Goal: Transaction & Acquisition: Download file/media

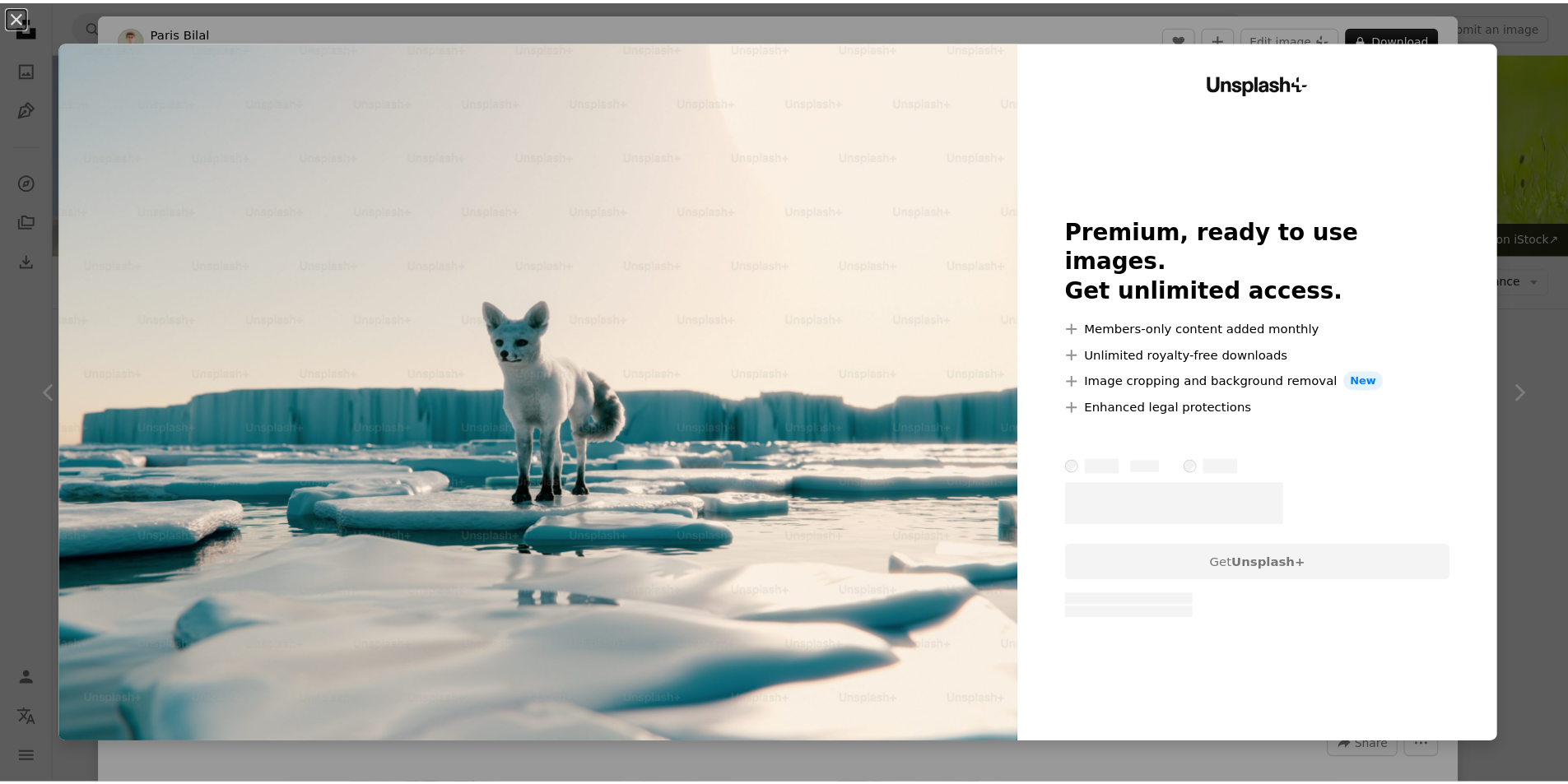
scroll to position [1727, 0]
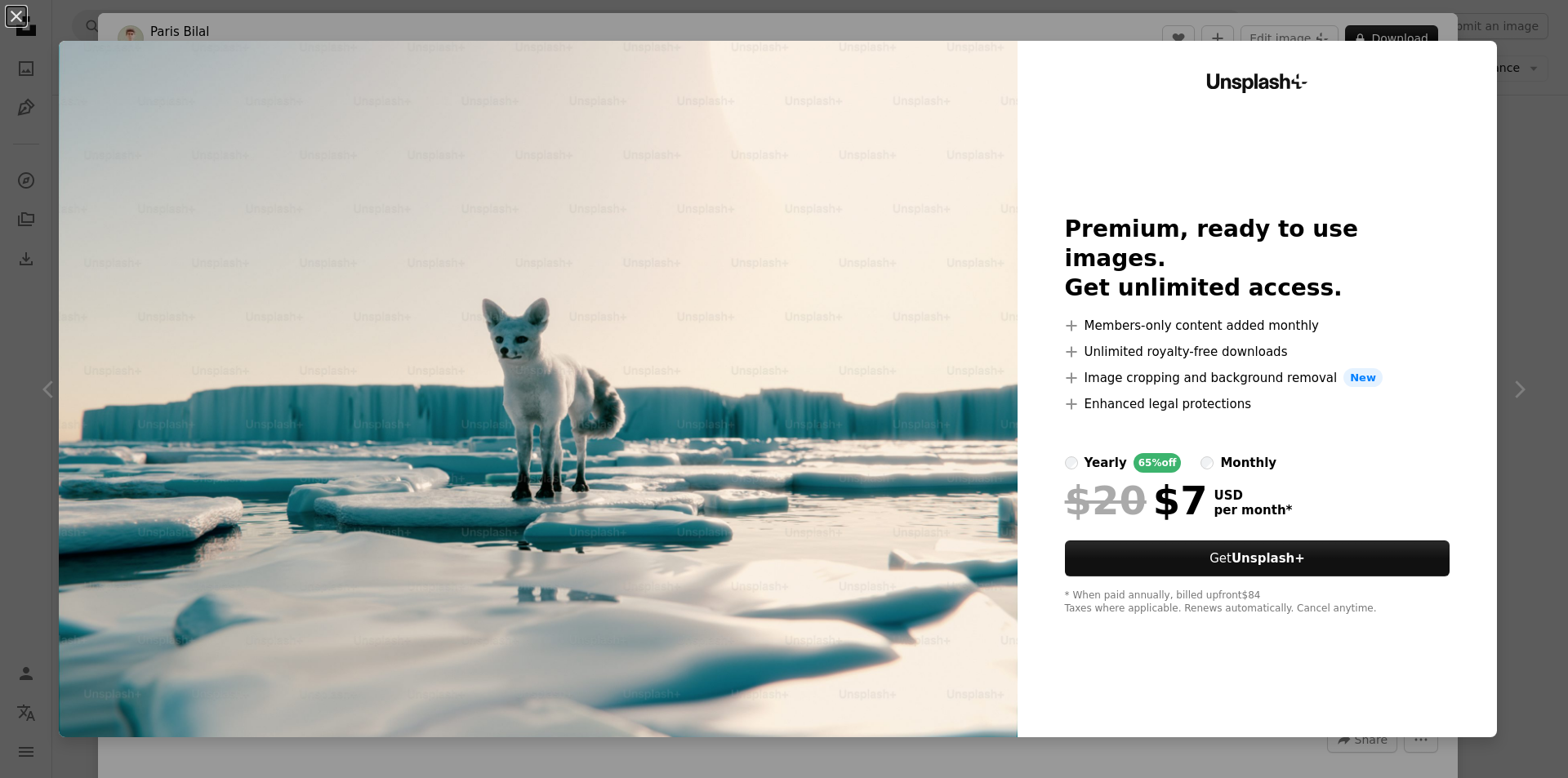
click at [1468, 51] on div "Unsplash+ Premium, ready to use images. Get unlimited access. A plus sign Membe…" at bounding box center [1257, 389] width 480 height 697
click at [1517, 60] on div "An X shape Unsplash+ Premium, ready to use images. Get unlimited access. A plus…" at bounding box center [784, 389] width 1568 height 778
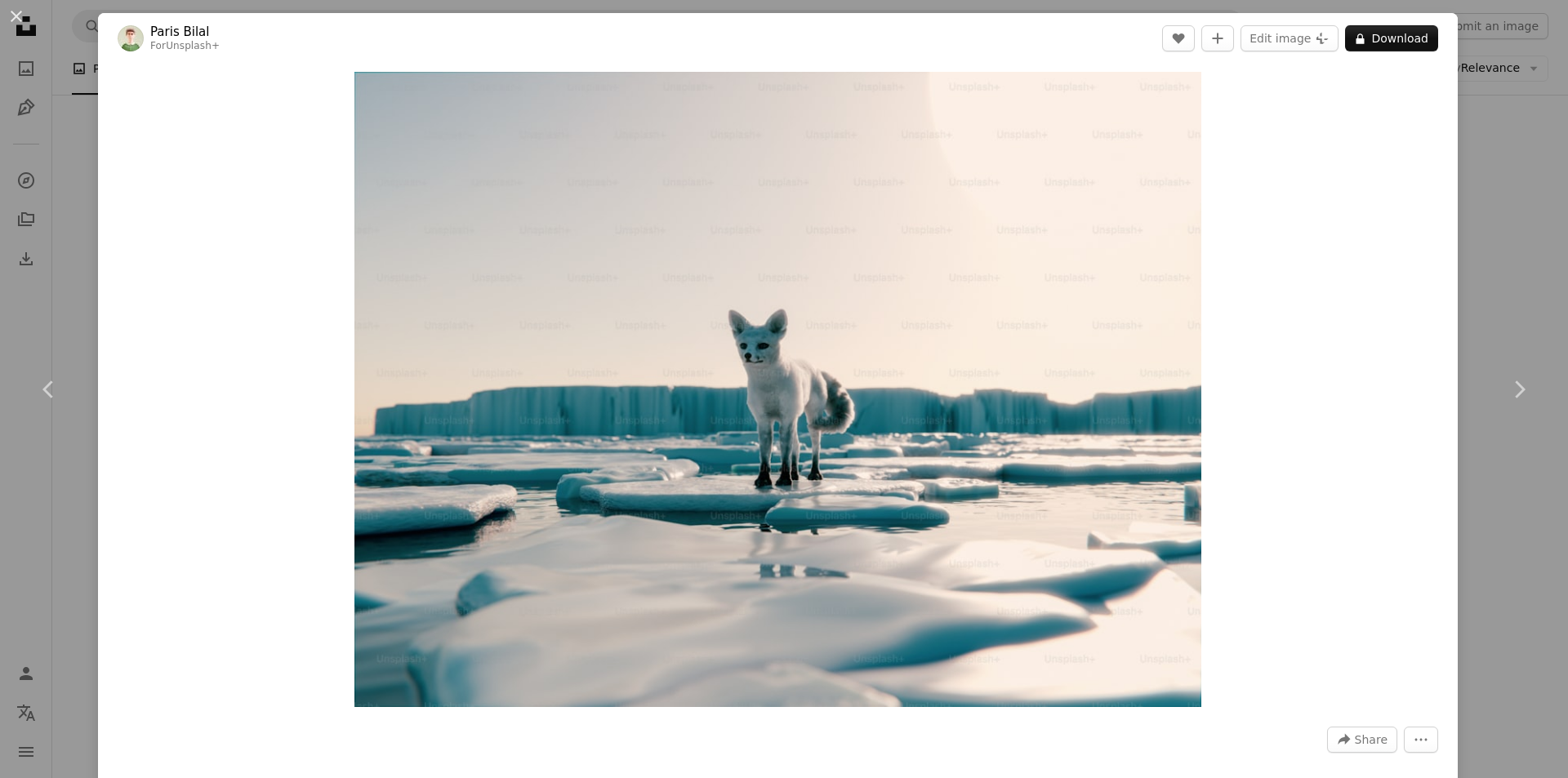
click at [1512, 60] on div "An X shape Chevron left Chevron right Paris Bilal For Unsplash+ A heart A plus …" at bounding box center [784, 389] width 1568 height 778
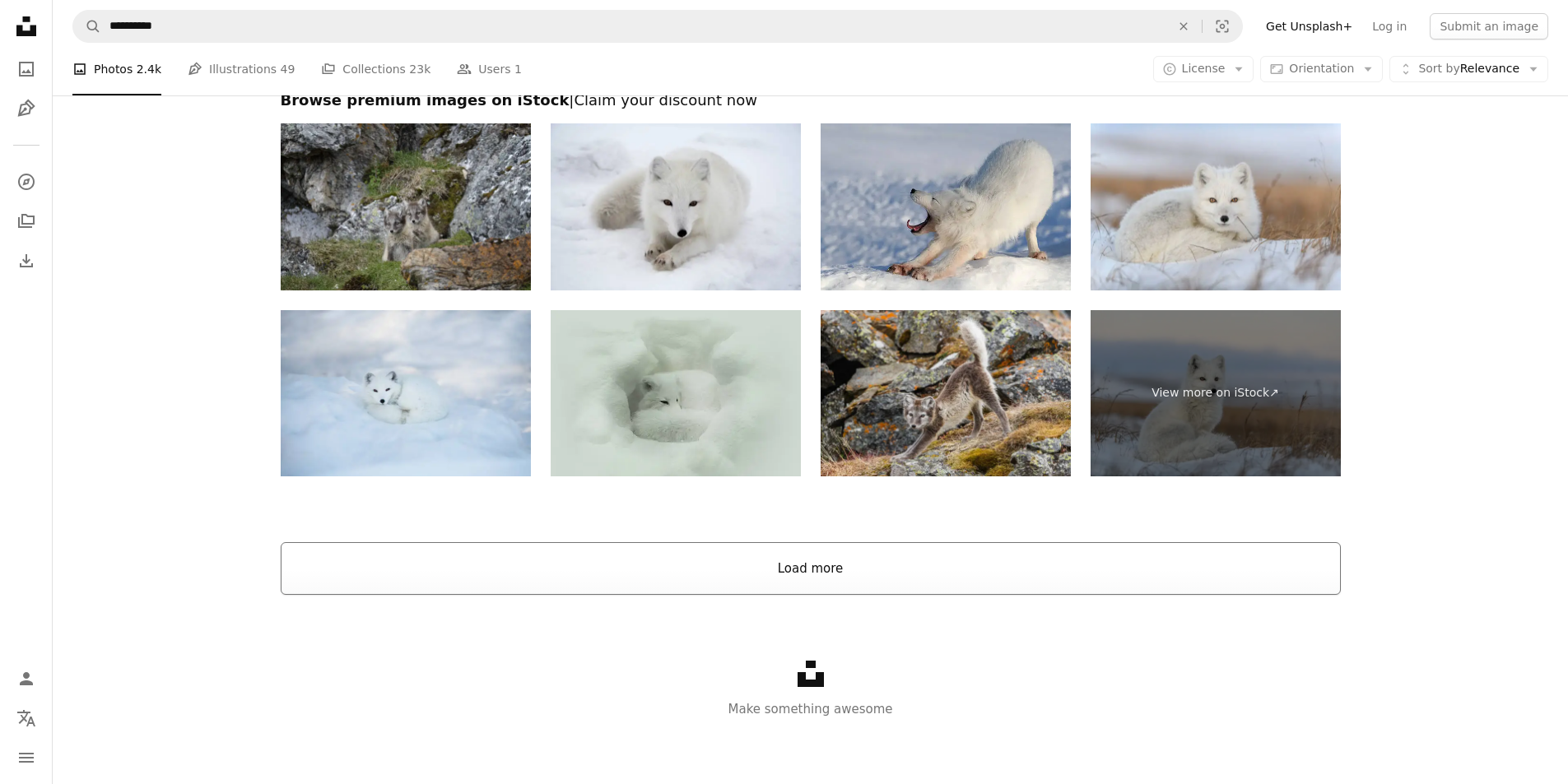
click at [844, 543] on button "Load more" at bounding box center [810, 568] width 1060 height 53
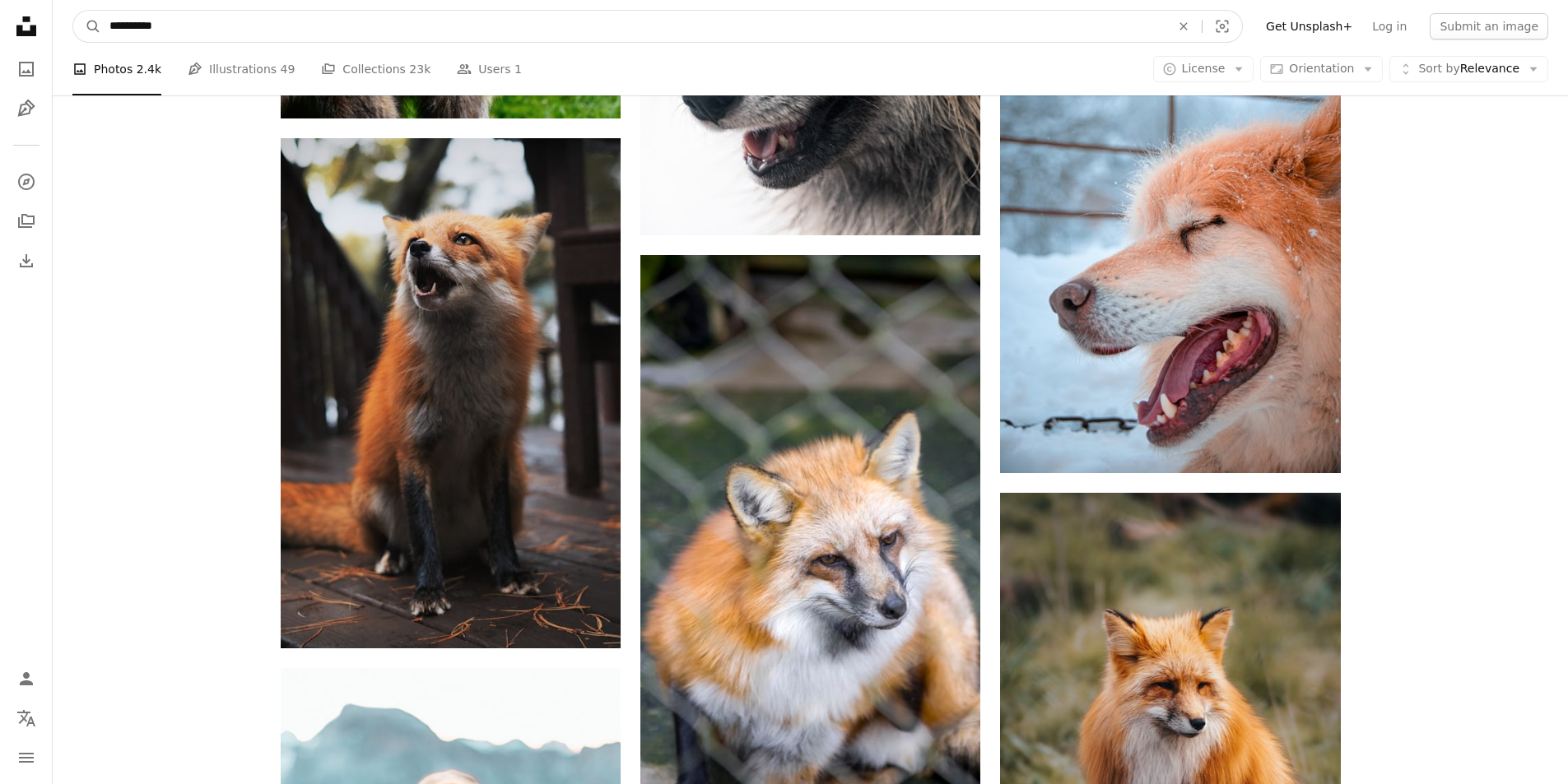
scroll to position [24697, 0]
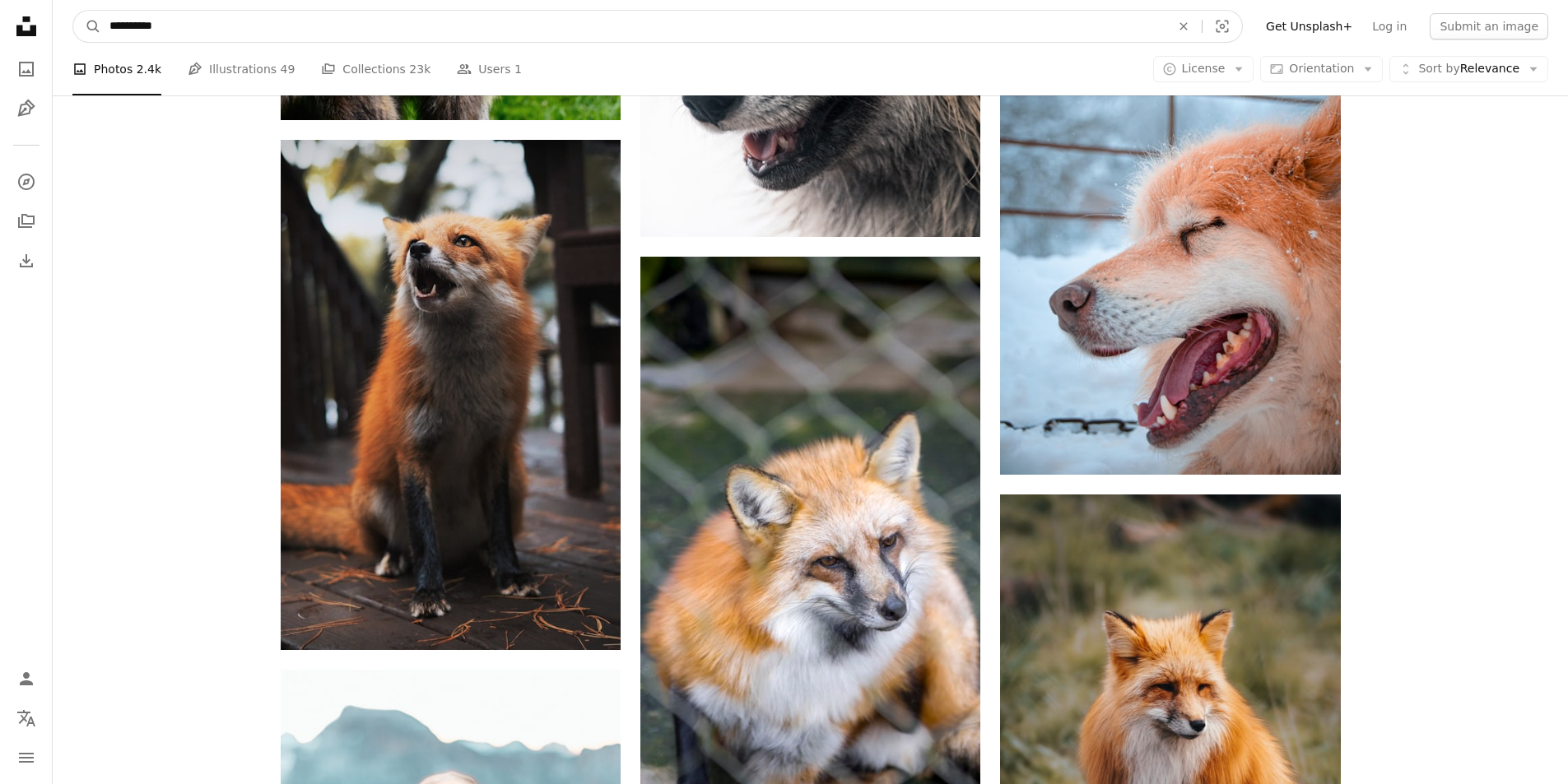
drag, startPoint x: 312, startPoint y: 6, endPoint x: -74, endPoint y: 31, distance: 386.8
type input "******"
click at [74, 11] on button "A magnifying glass" at bounding box center [87, 26] width 28 height 32
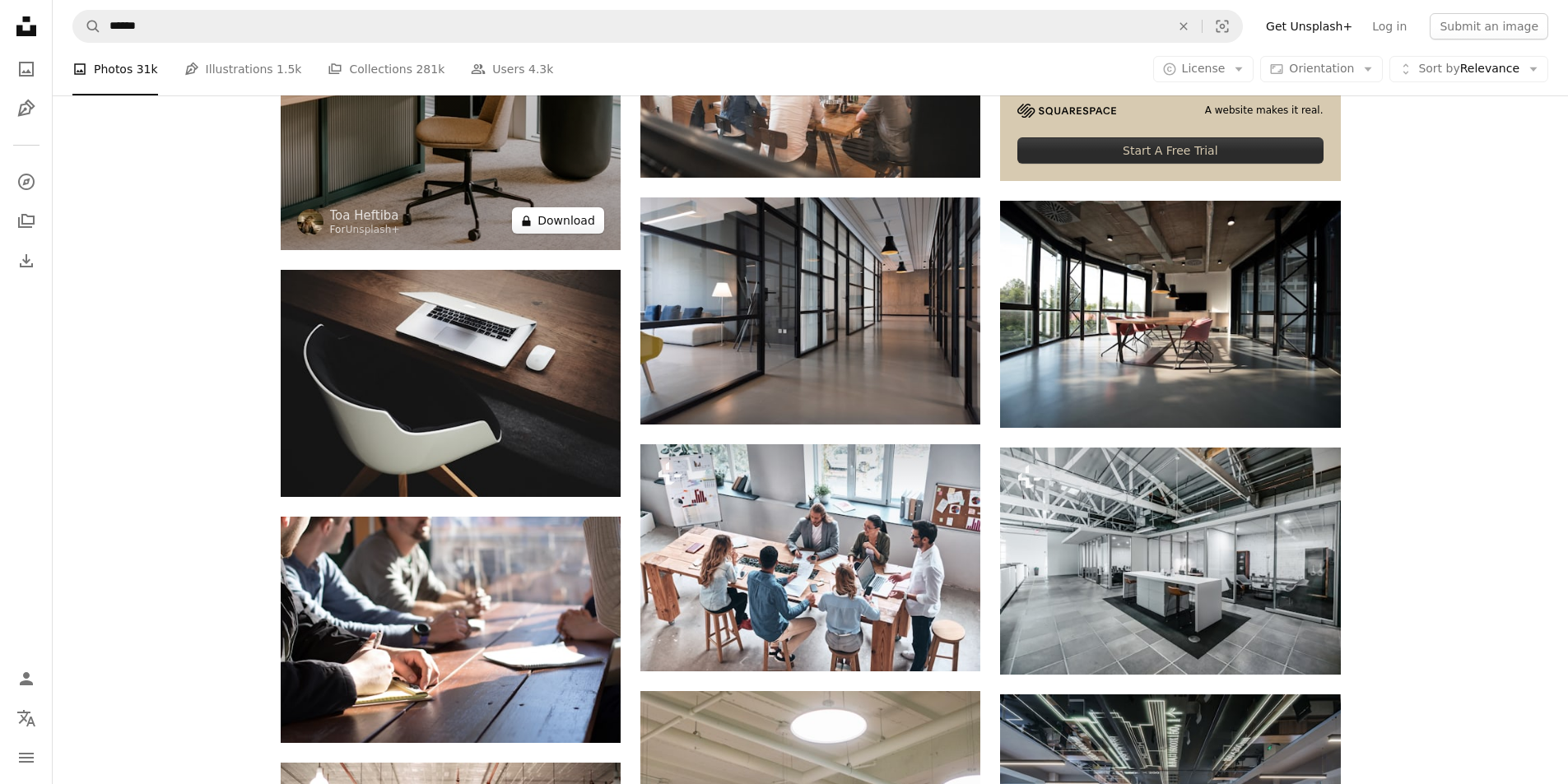
scroll to position [658, 0]
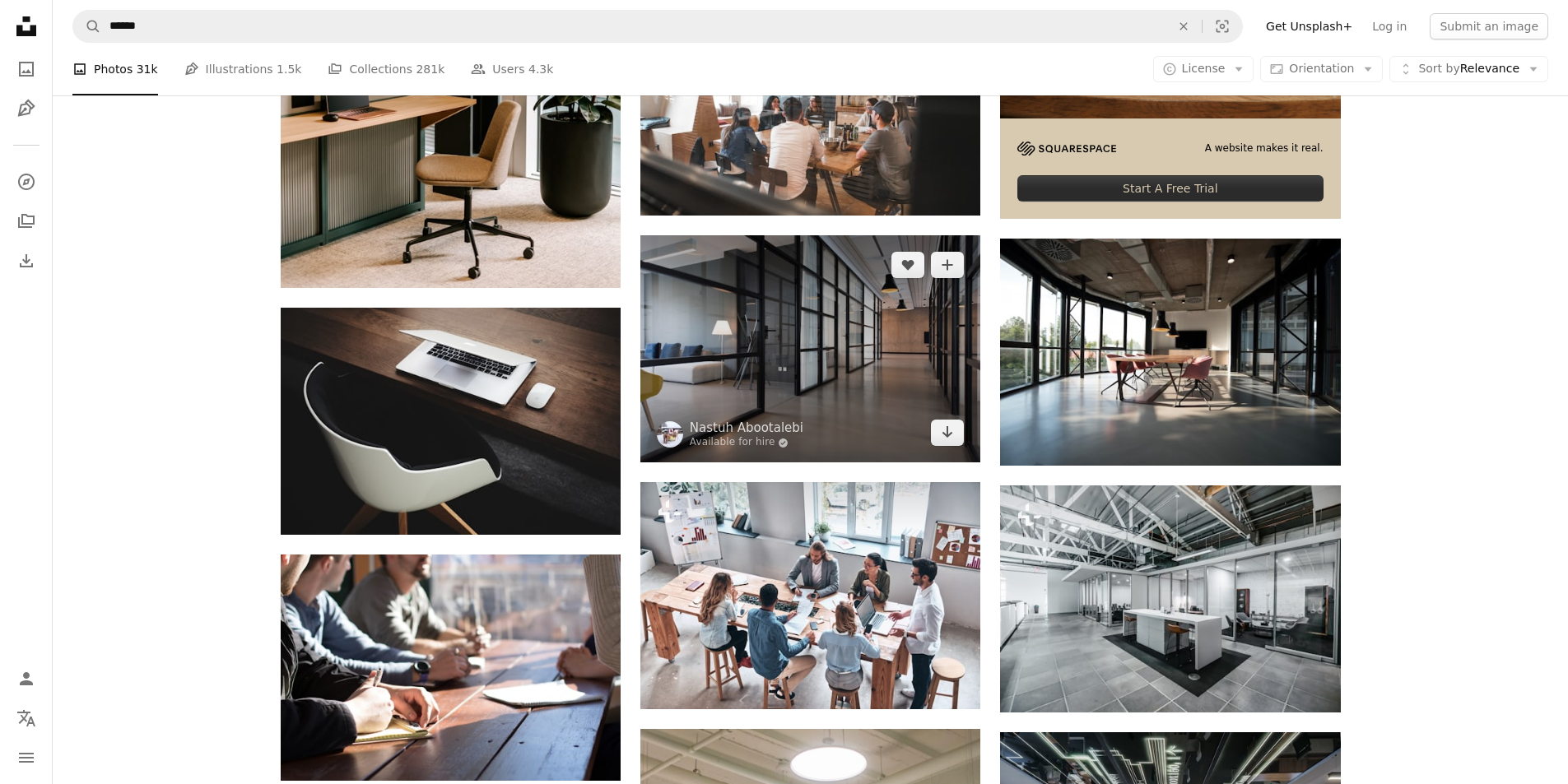
click at [782, 345] on img at bounding box center [810, 349] width 340 height 227
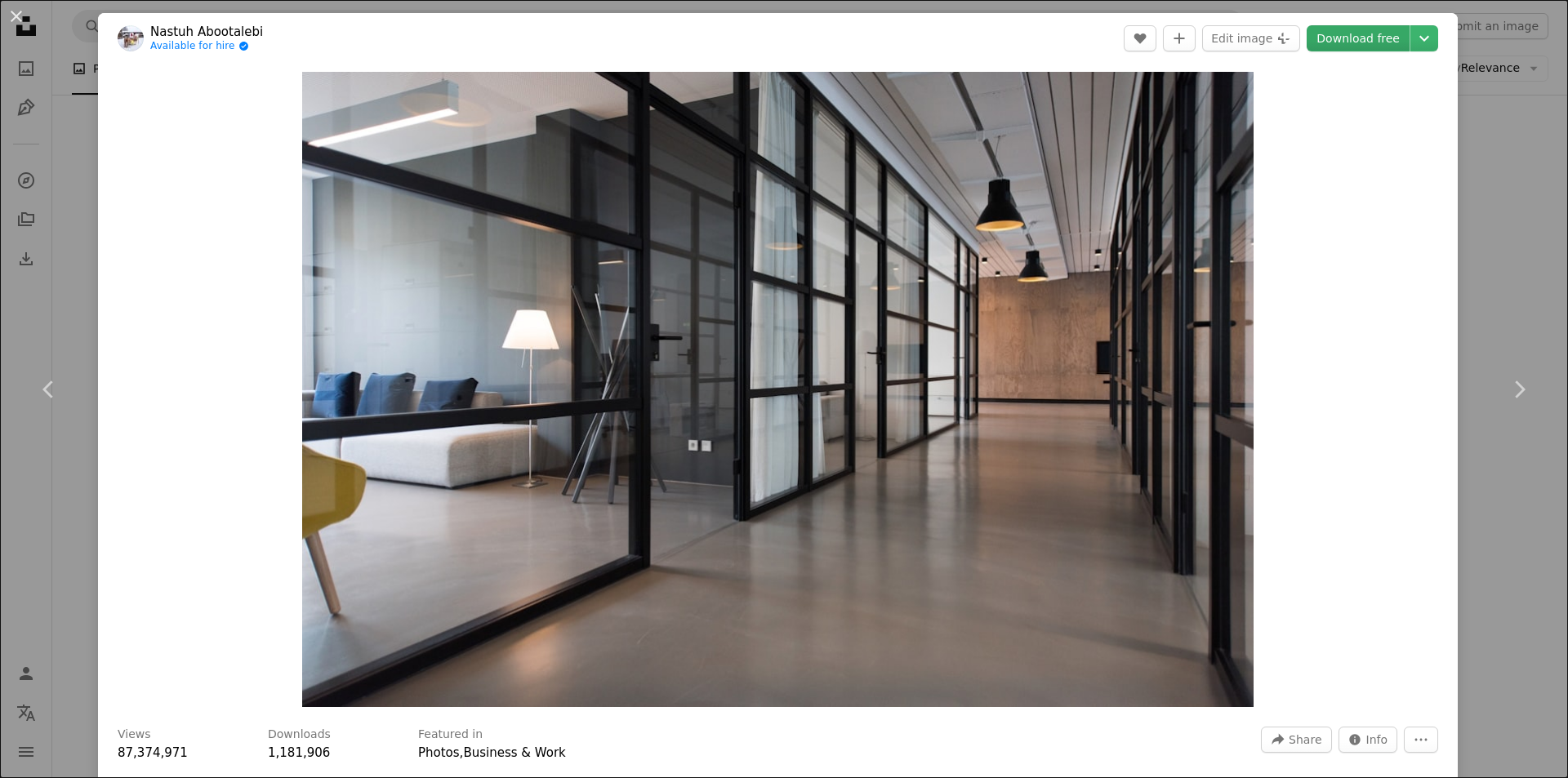
click at [1335, 45] on link "Download free" at bounding box center [1358, 39] width 103 height 27
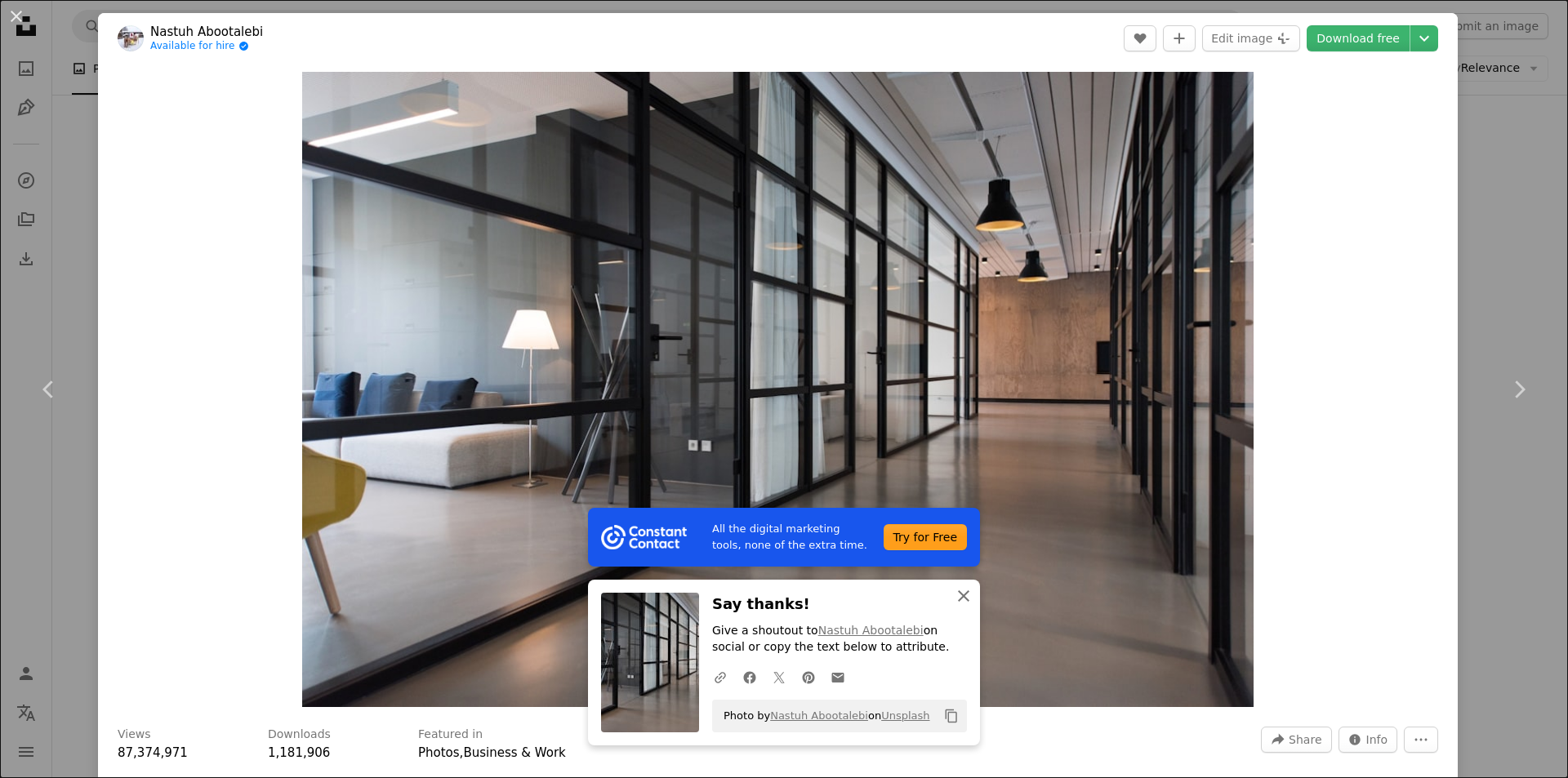
click at [957, 598] on icon "An X shape" at bounding box center [963, 595] width 20 height 20
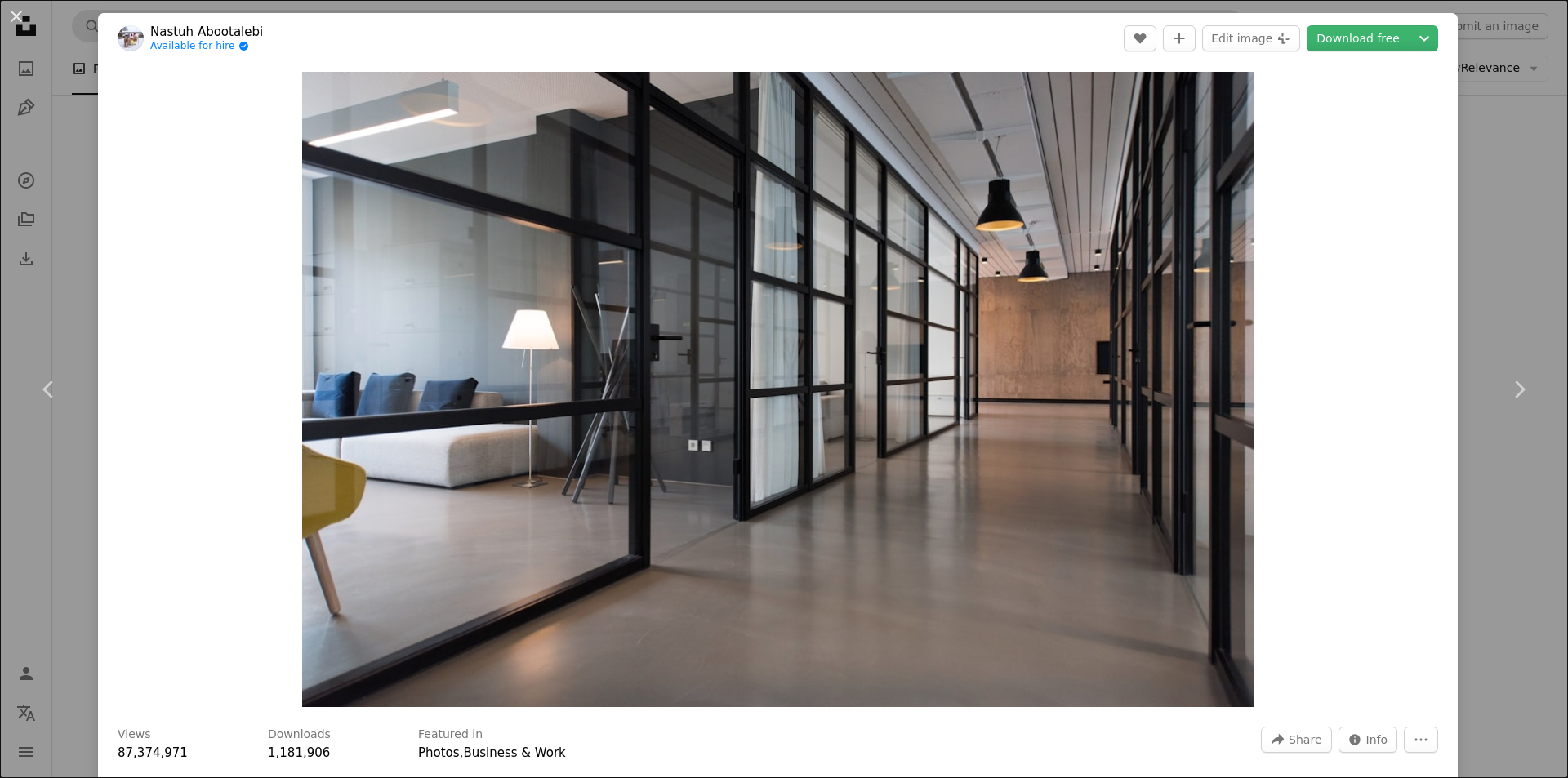
drag, startPoint x: 56, startPoint y: 44, endPoint x: 119, endPoint y: 38, distance: 63.3
click at [56, 44] on div "An X shape Chevron left Chevron right Nastuh Abootalebi Available for hire A ch…" at bounding box center [784, 389] width 1568 height 778
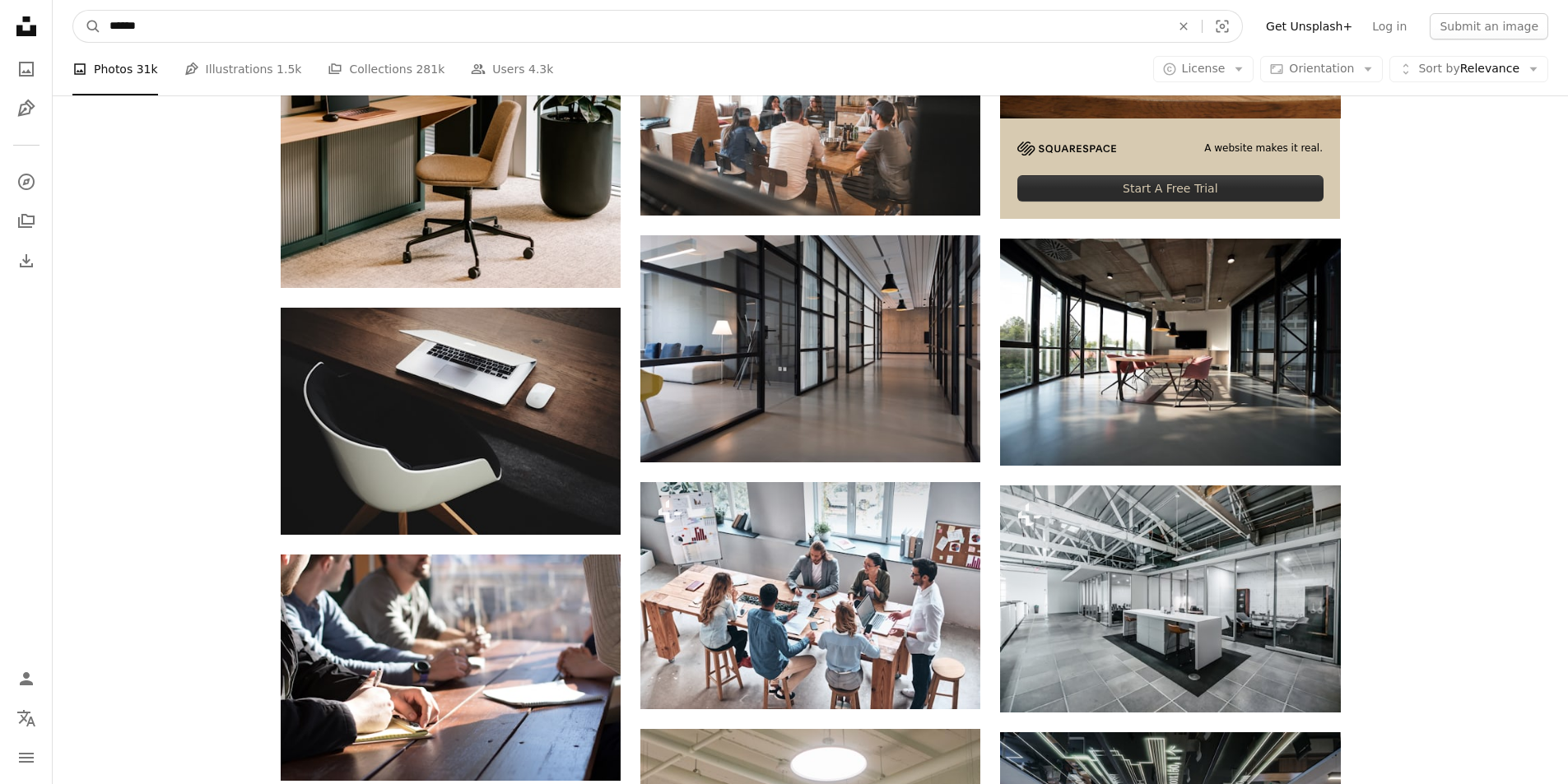
drag, startPoint x: 211, startPoint y: 26, endPoint x: -176, endPoint y: 68, distance: 389.3
type input "***"
click at [74, 11] on button "A magnifying glass" at bounding box center [87, 26] width 28 height 32
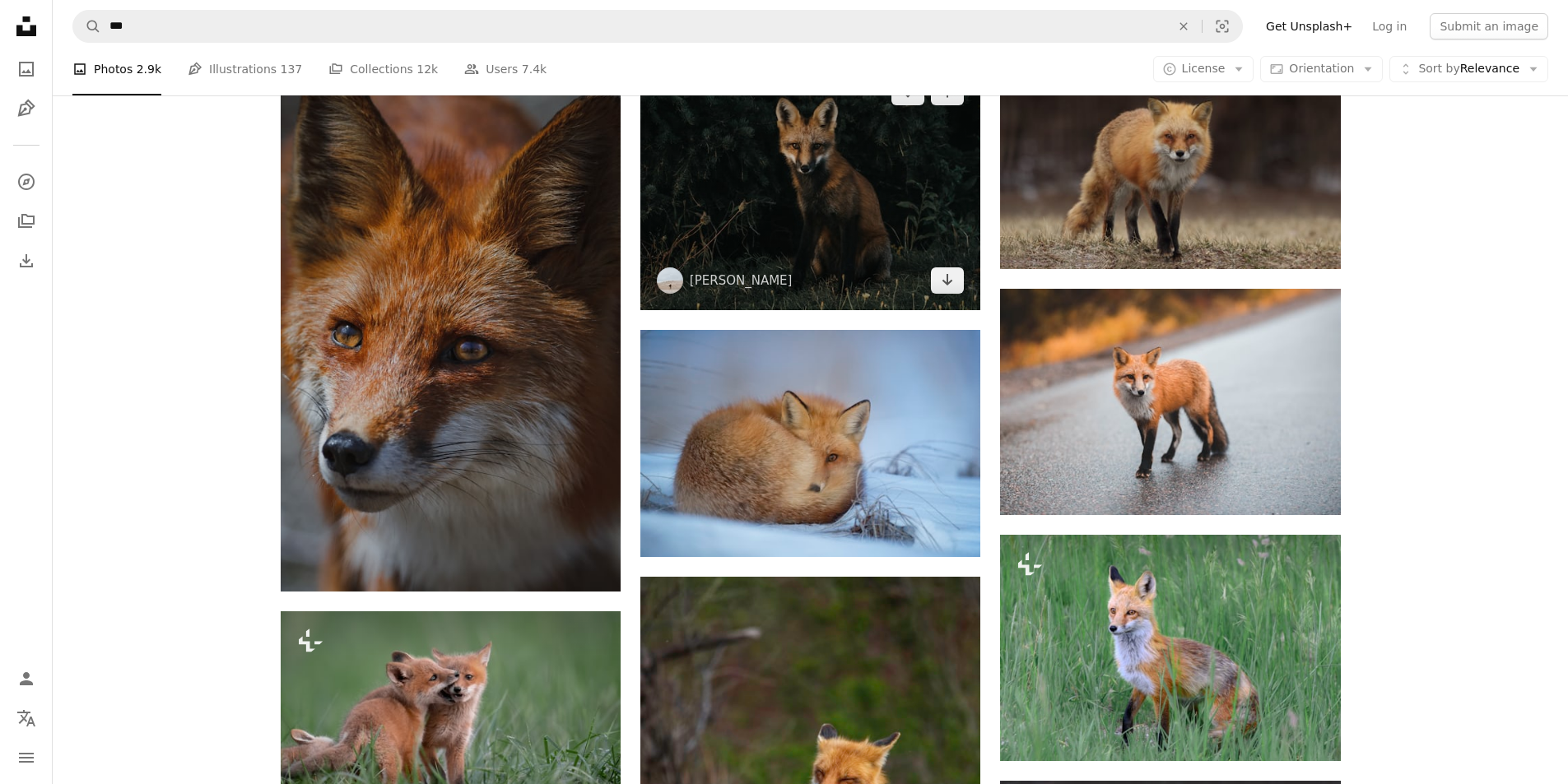
scroll to position [1398, 0]
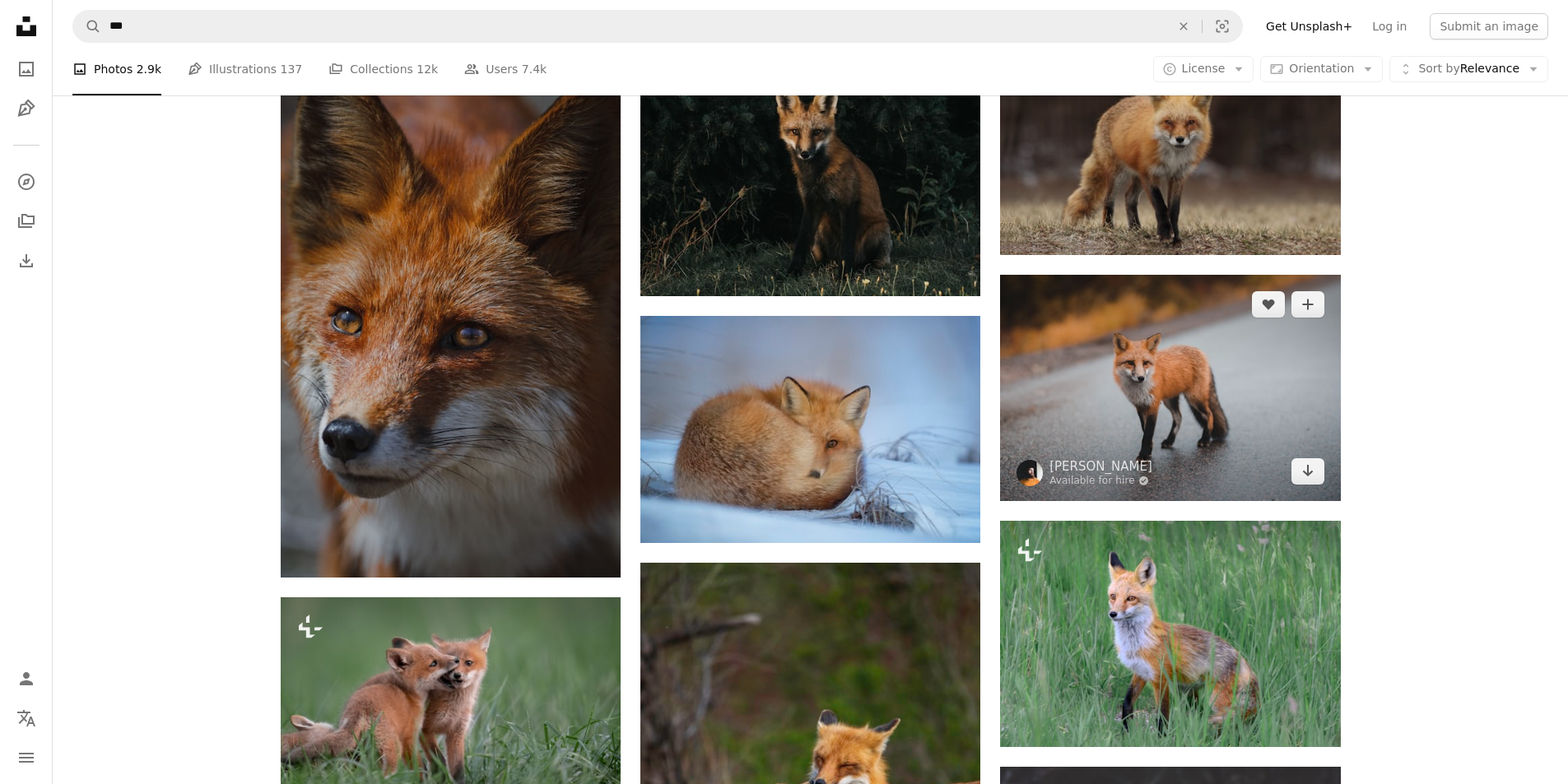
click at [1134, 348] on img at bounding box center [1171, 388] width 340 height 226
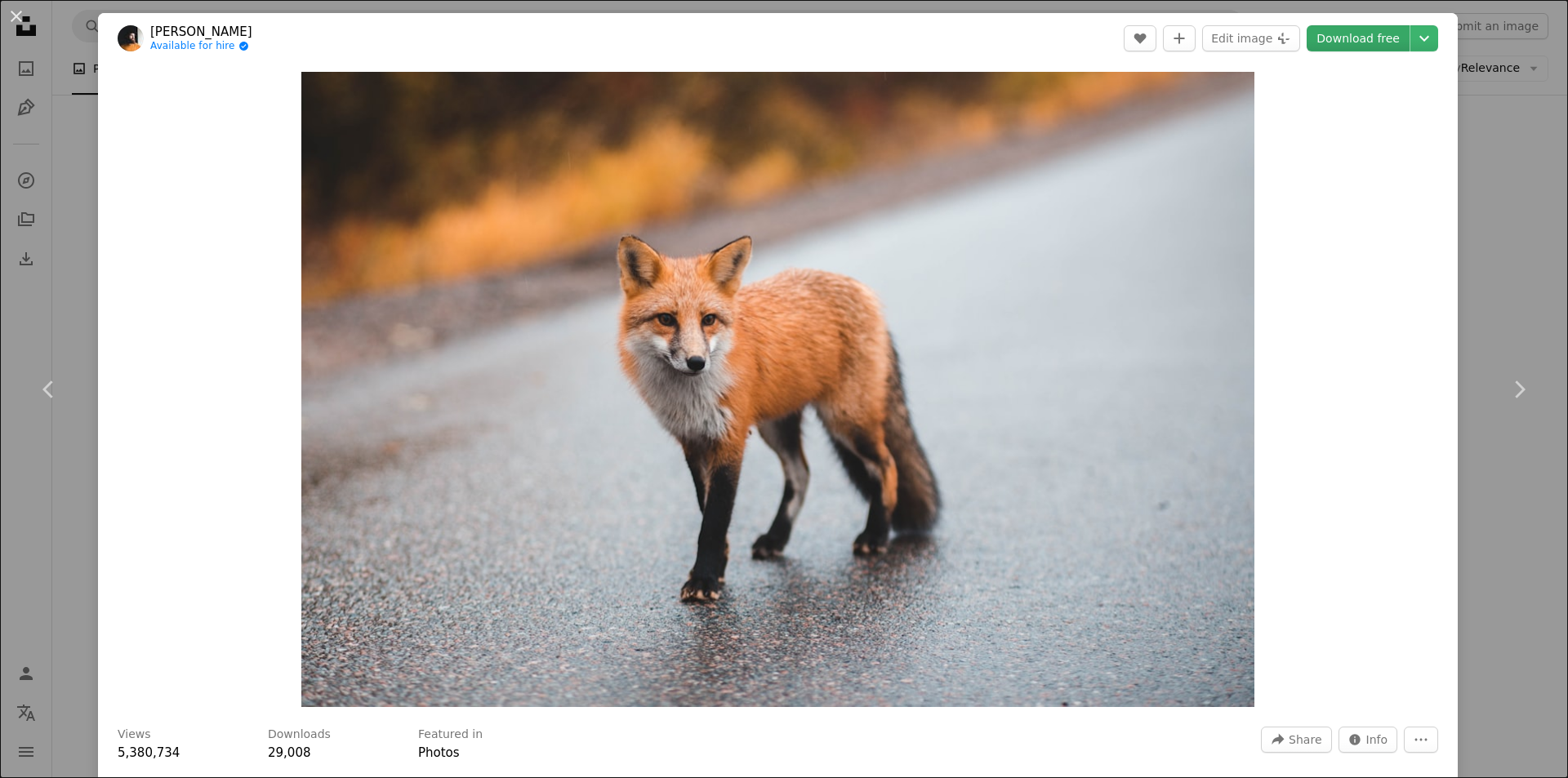
click at [1349, 42] on link "Download free" at bounding box center [1358, 39] width 103 height 27
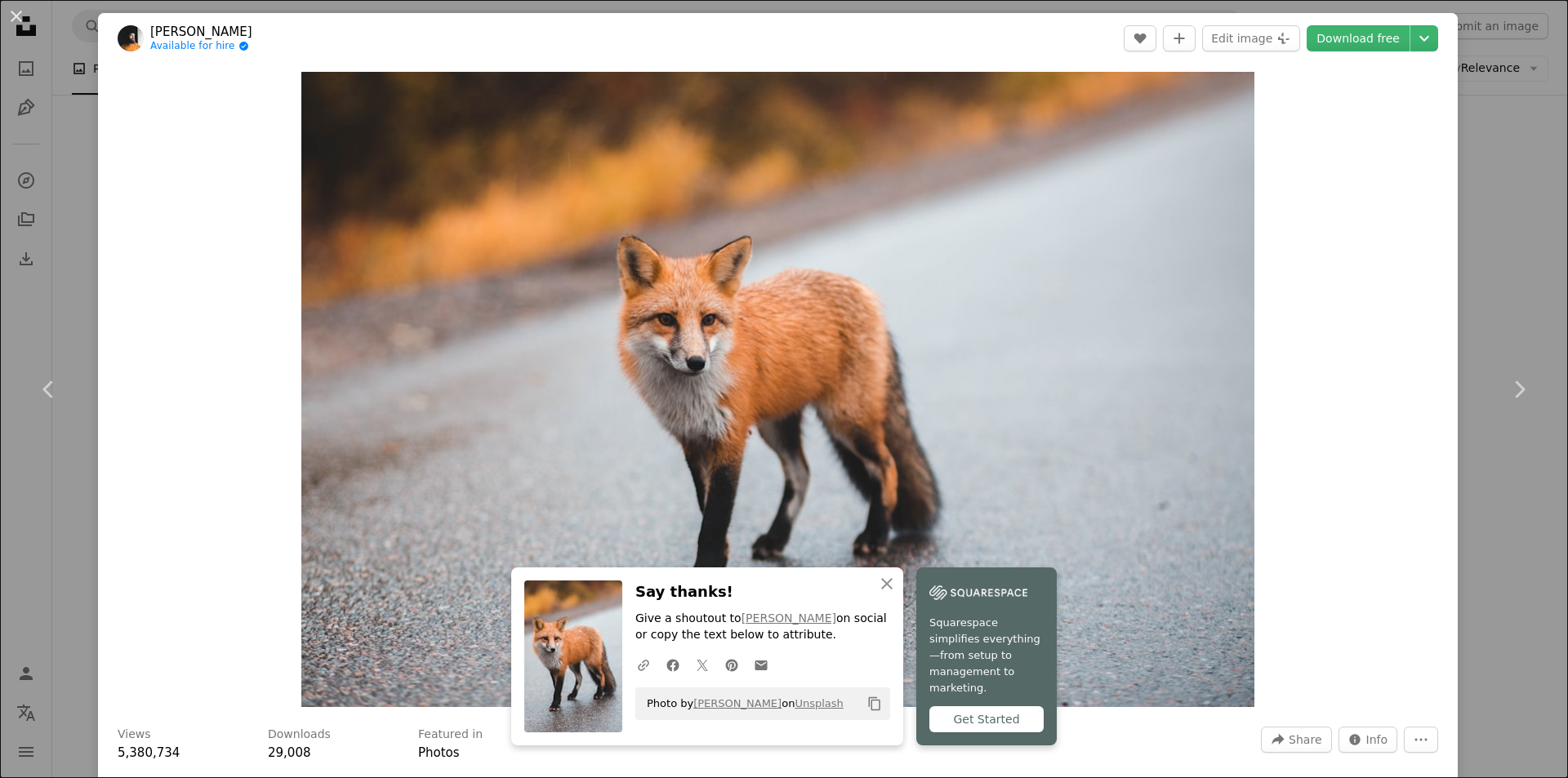
click at [1498, 262] on div "An X shape Chevron left Chevron right An X shape Close Say thanks! Give a shout…" at bounding box center [784, 389] width 1568 height 778
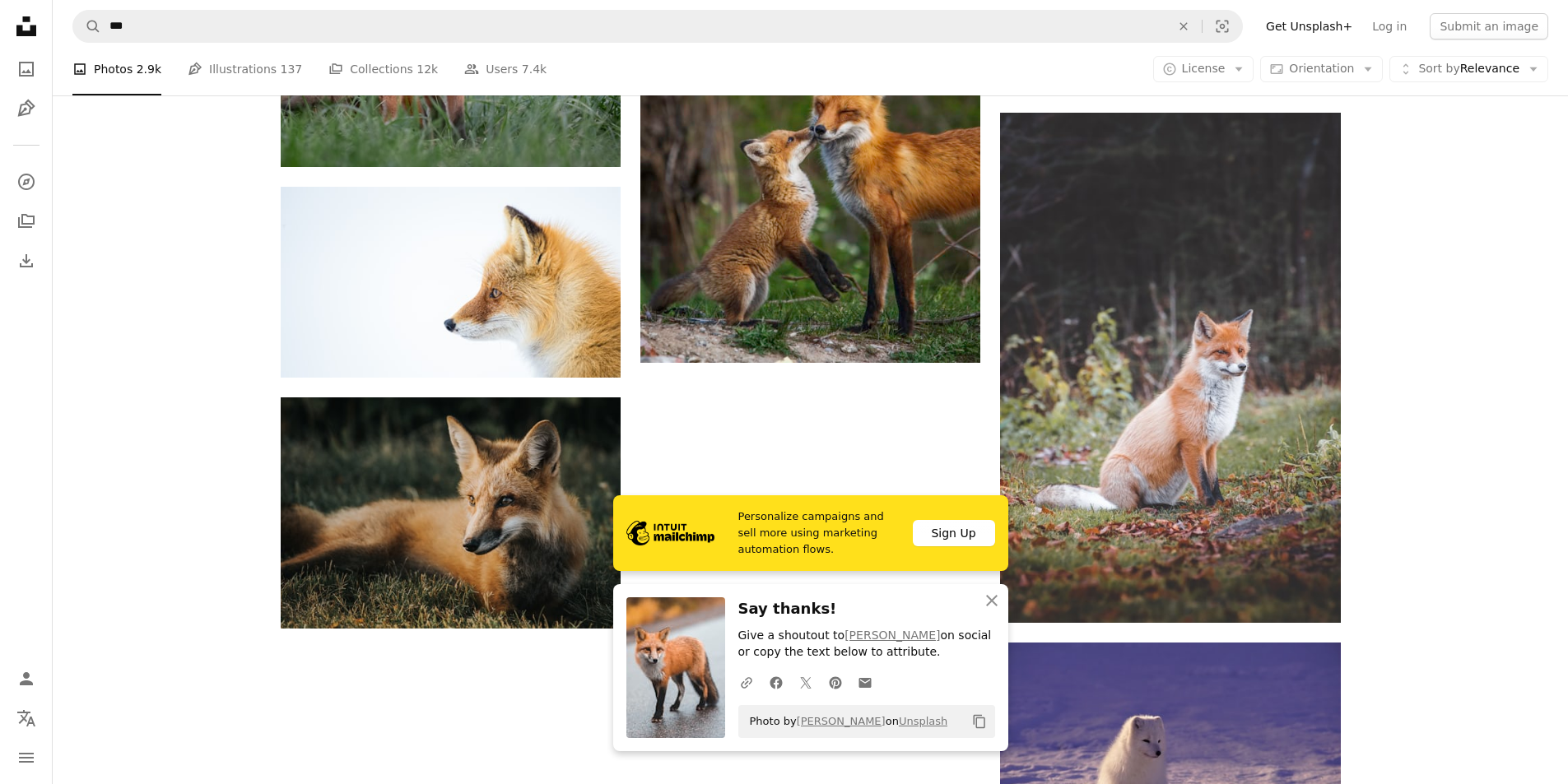
scroll to position [1892, 0]
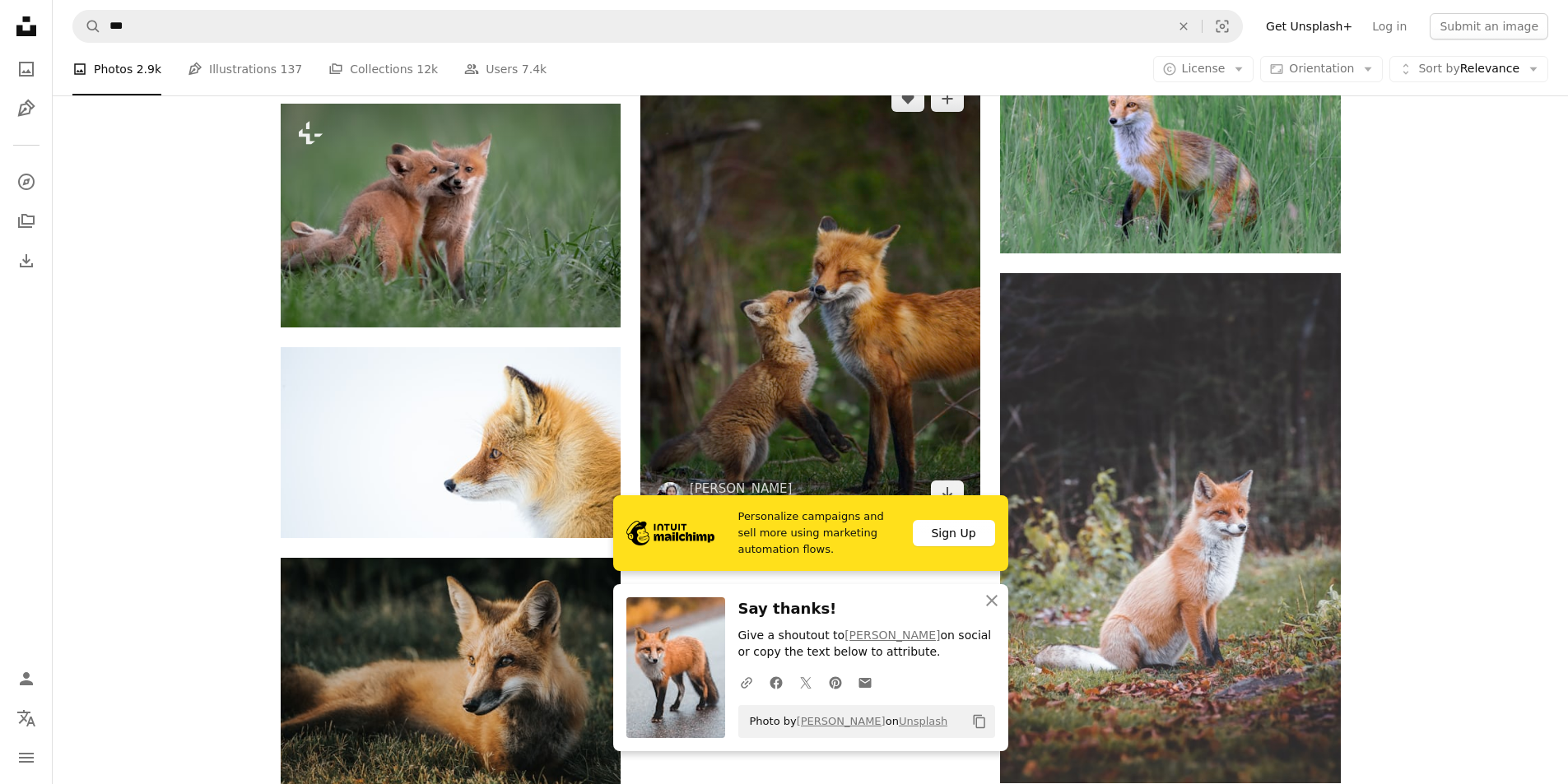
click at [769, 291] on img at bounding box center [810, 295] width 340 height 454
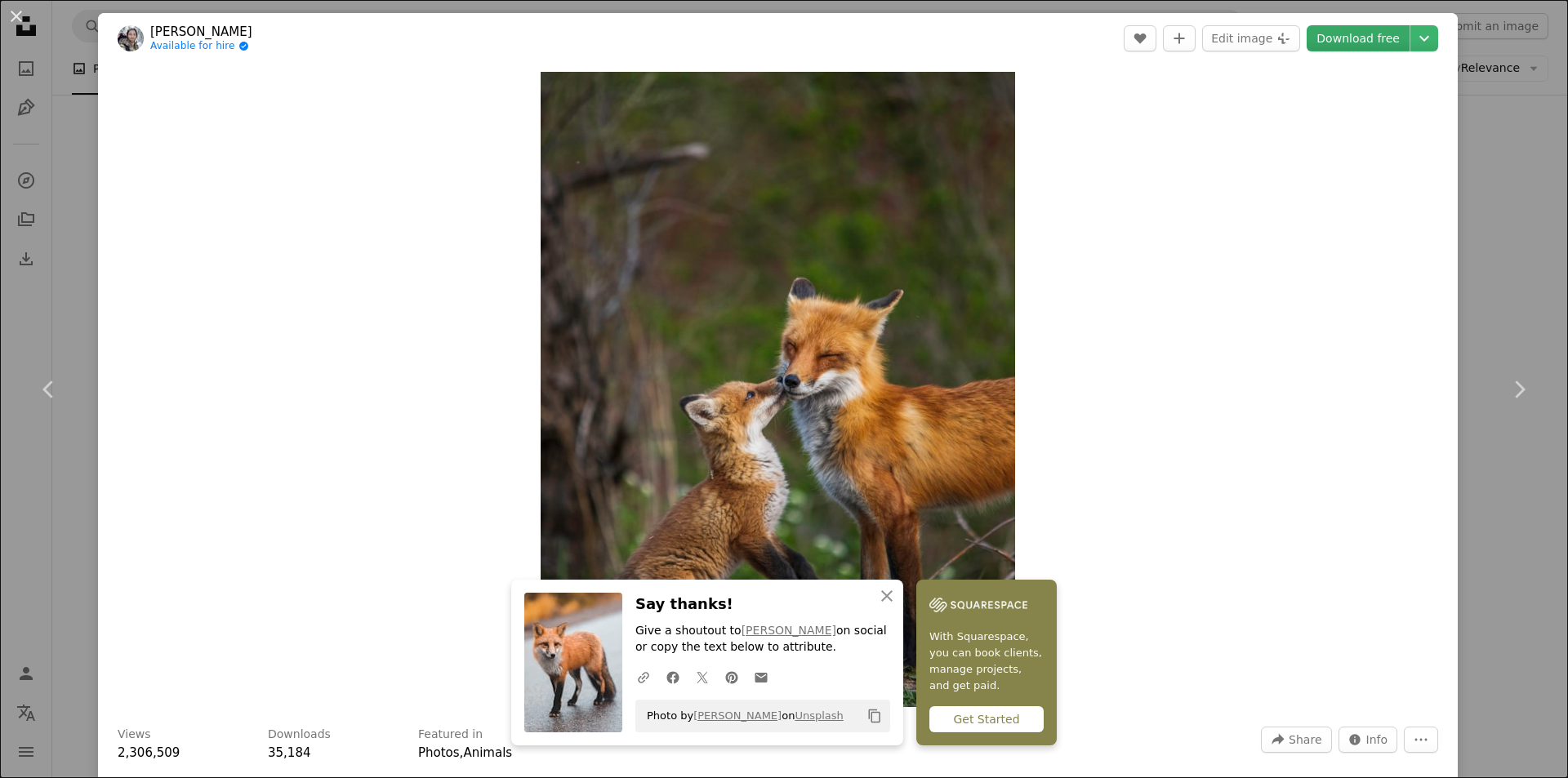
click at [1377, 48] on link "Download free" at bounding box center [1358, 39] width 103 height 27
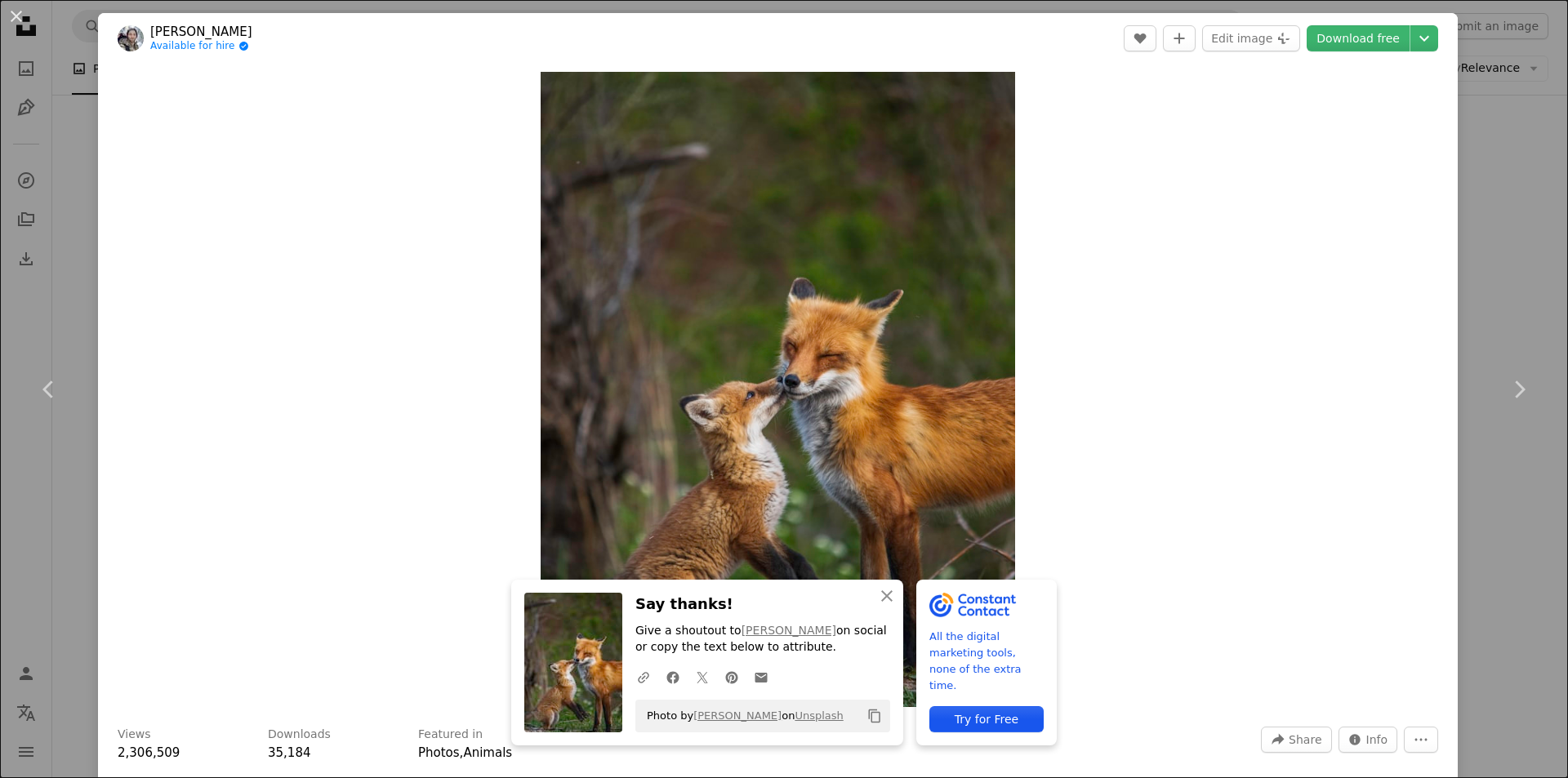
click at [1478, 197] on div "An X shape Chevron left Chevron right An X shape Close Say thanks! Give a shout…" at bounding box center [784, 389] width 1568 height 778
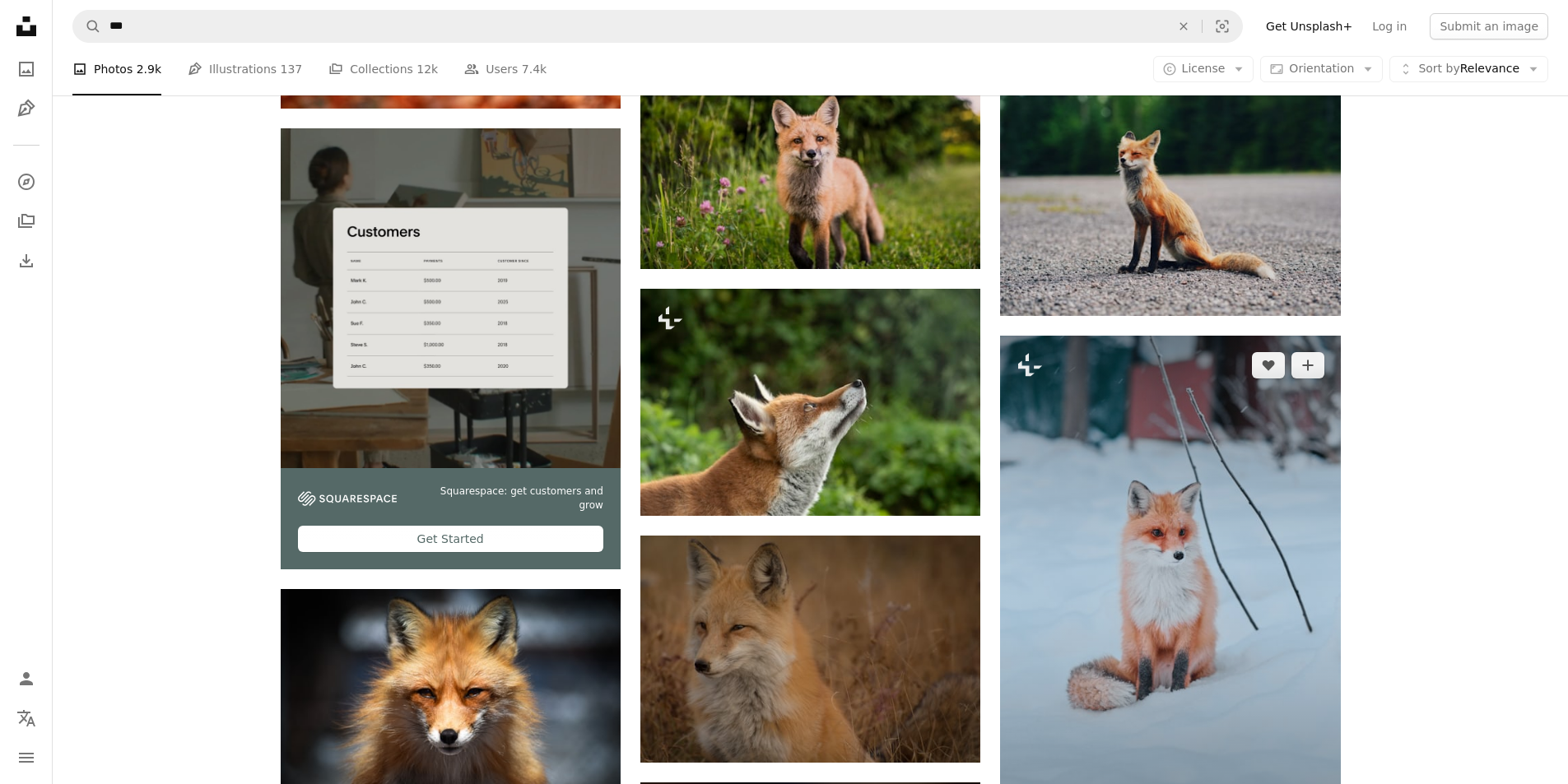
scroll to position [3373, 0]
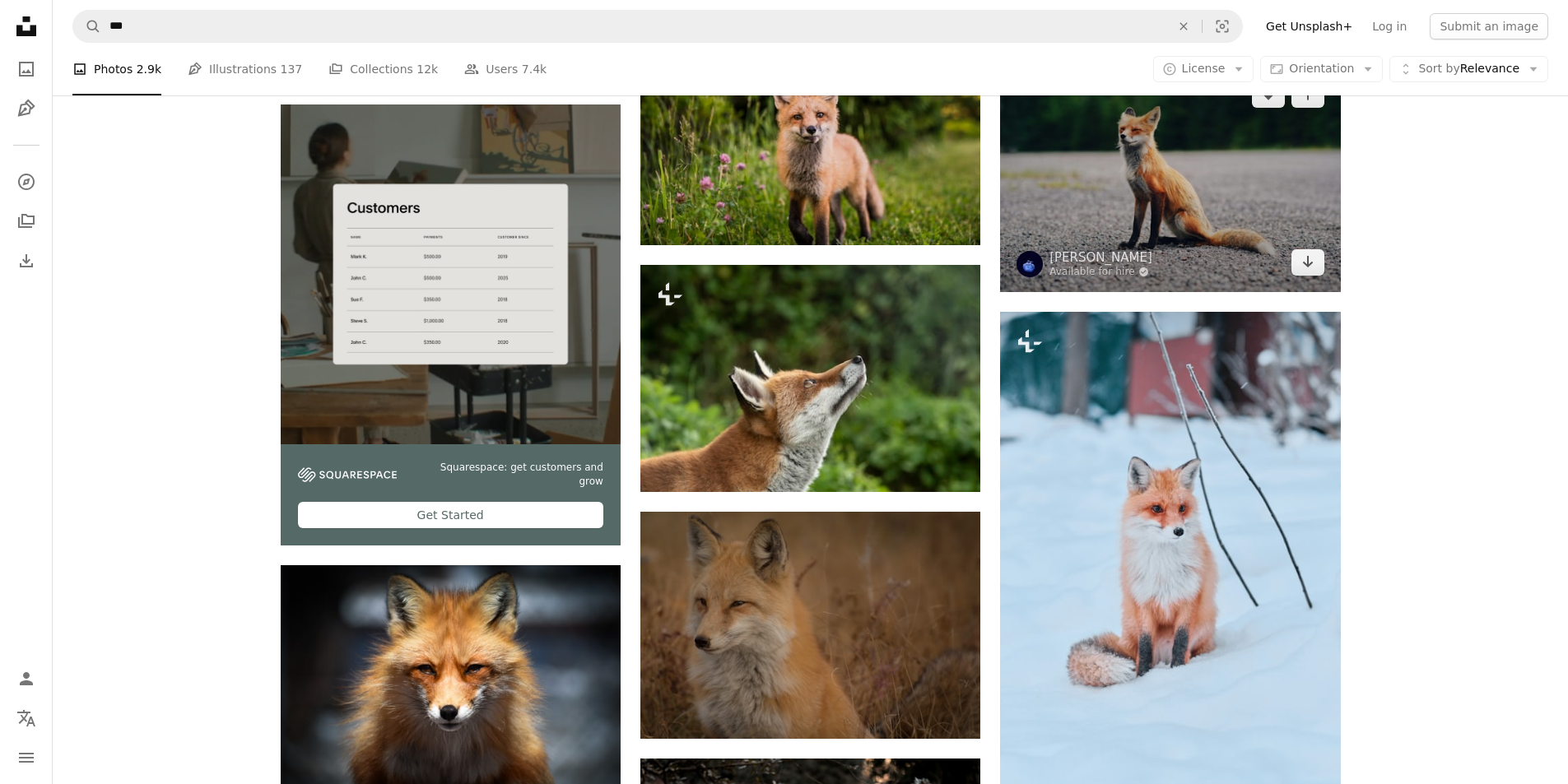
click at [1149, 179] on img at bounding box center [1171, 178] width 340 height 226
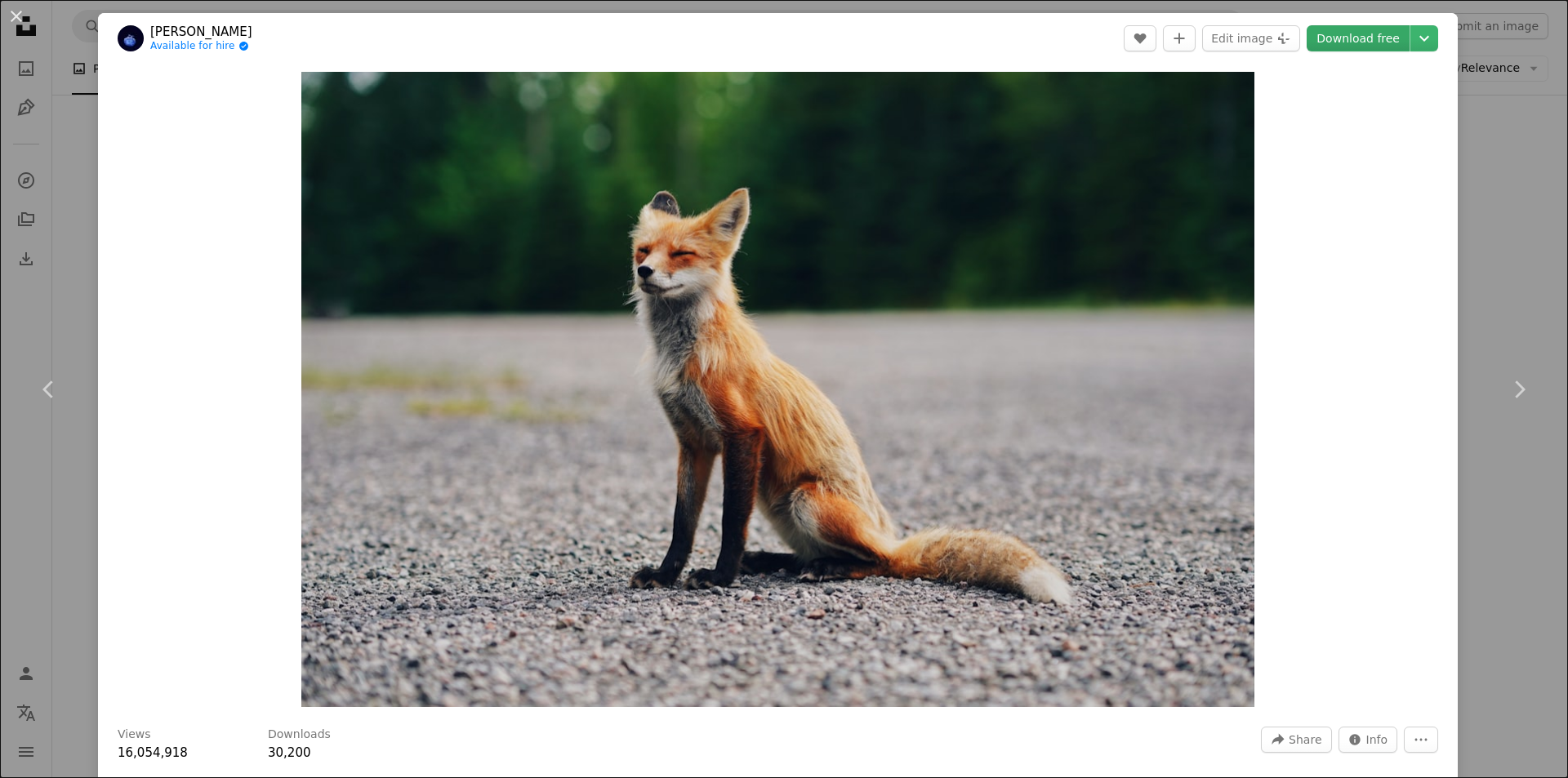
click at [1357, 39] on link "Download free" at bounding box center [1358, 39] width 103 height 27
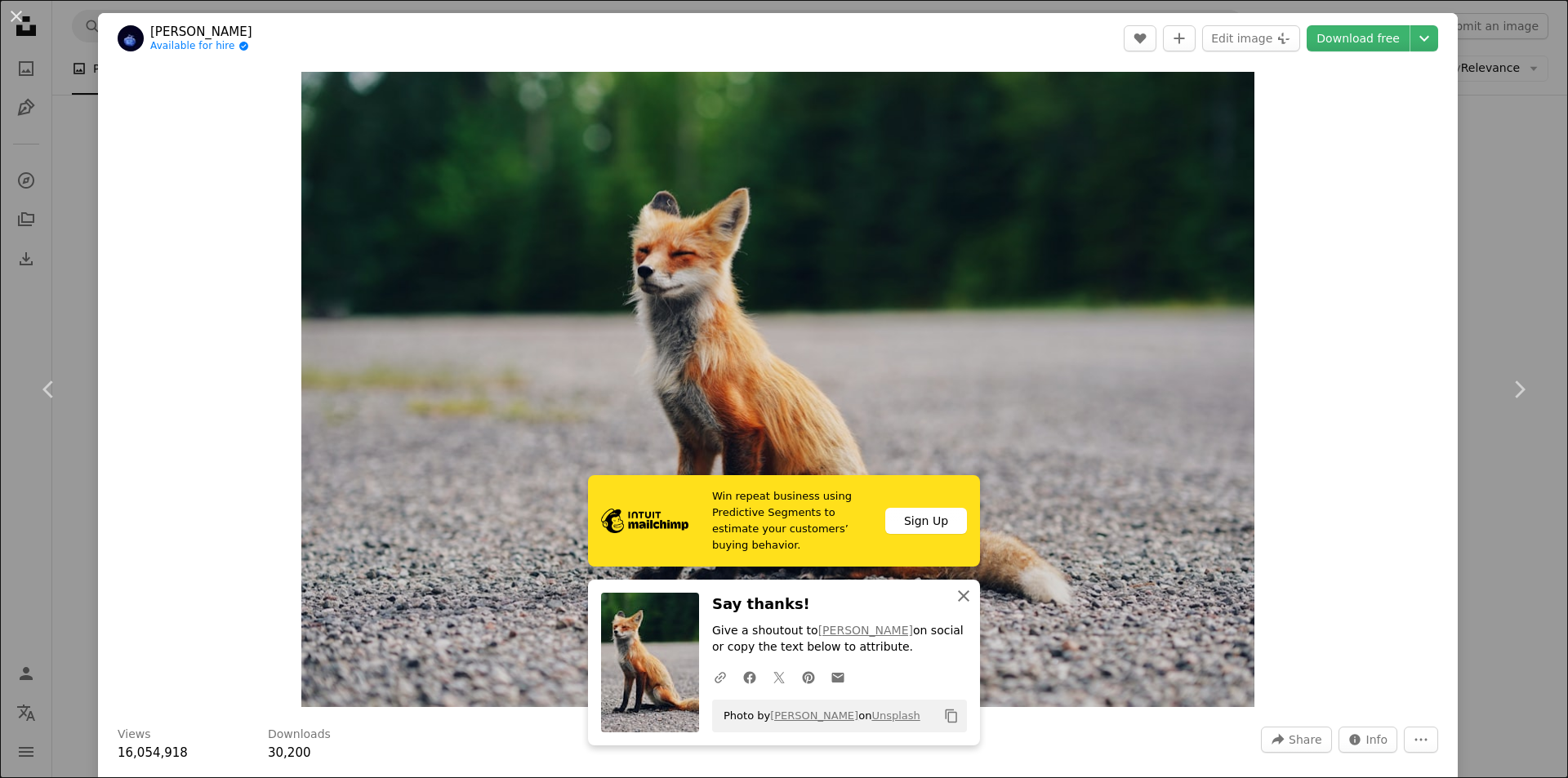
click at [957, 588] on icon "An X shape" at bounding box center [963, 595] width 20 height 20
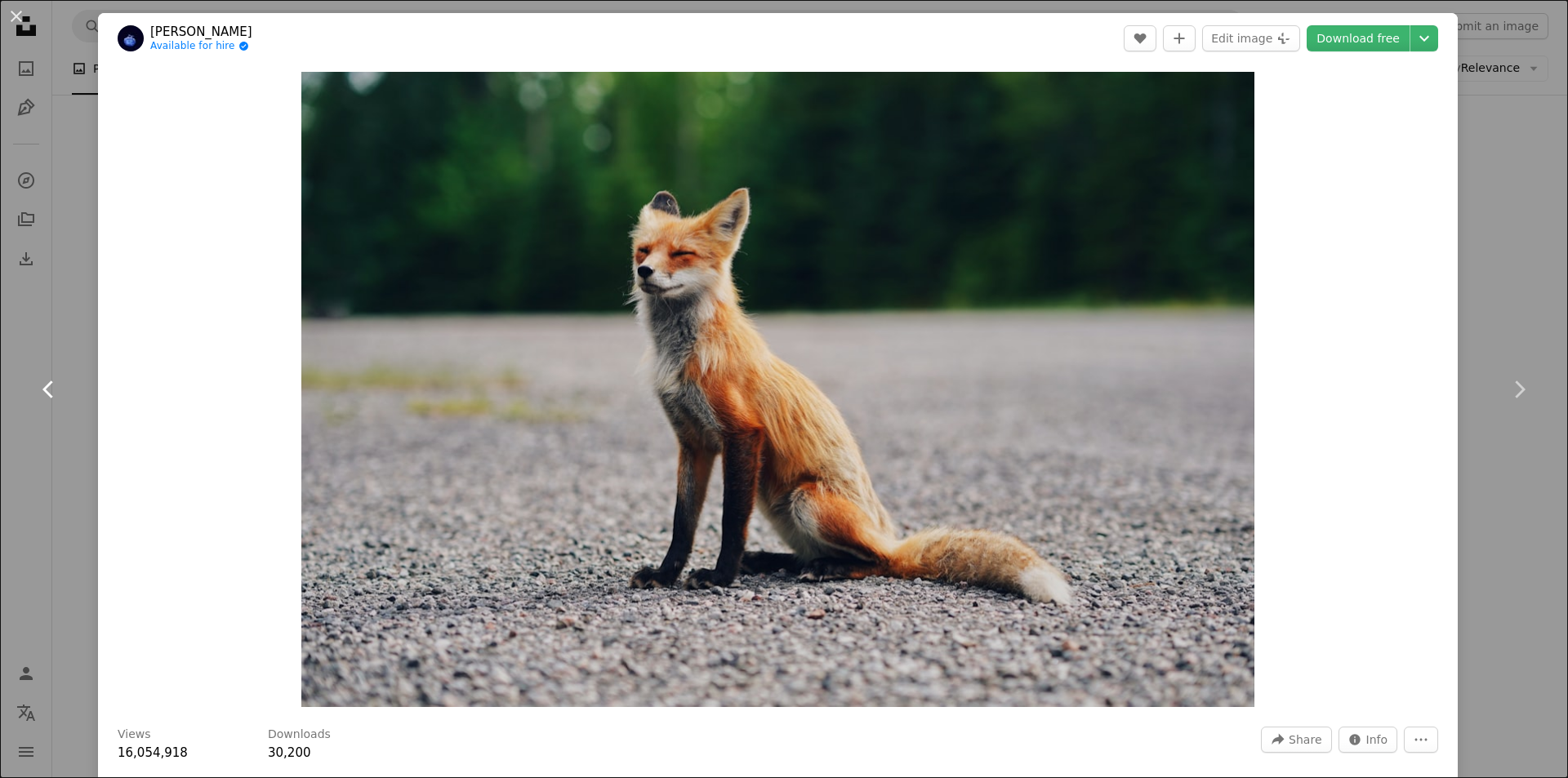
drag, startPoint x: 68, startPoint y: 340, endPoint x: 95, endPoint y: 308, distance: 41.9
click at [70, 338] on link "Chevron left" at bounding box center [48, 389] width 98 height 156
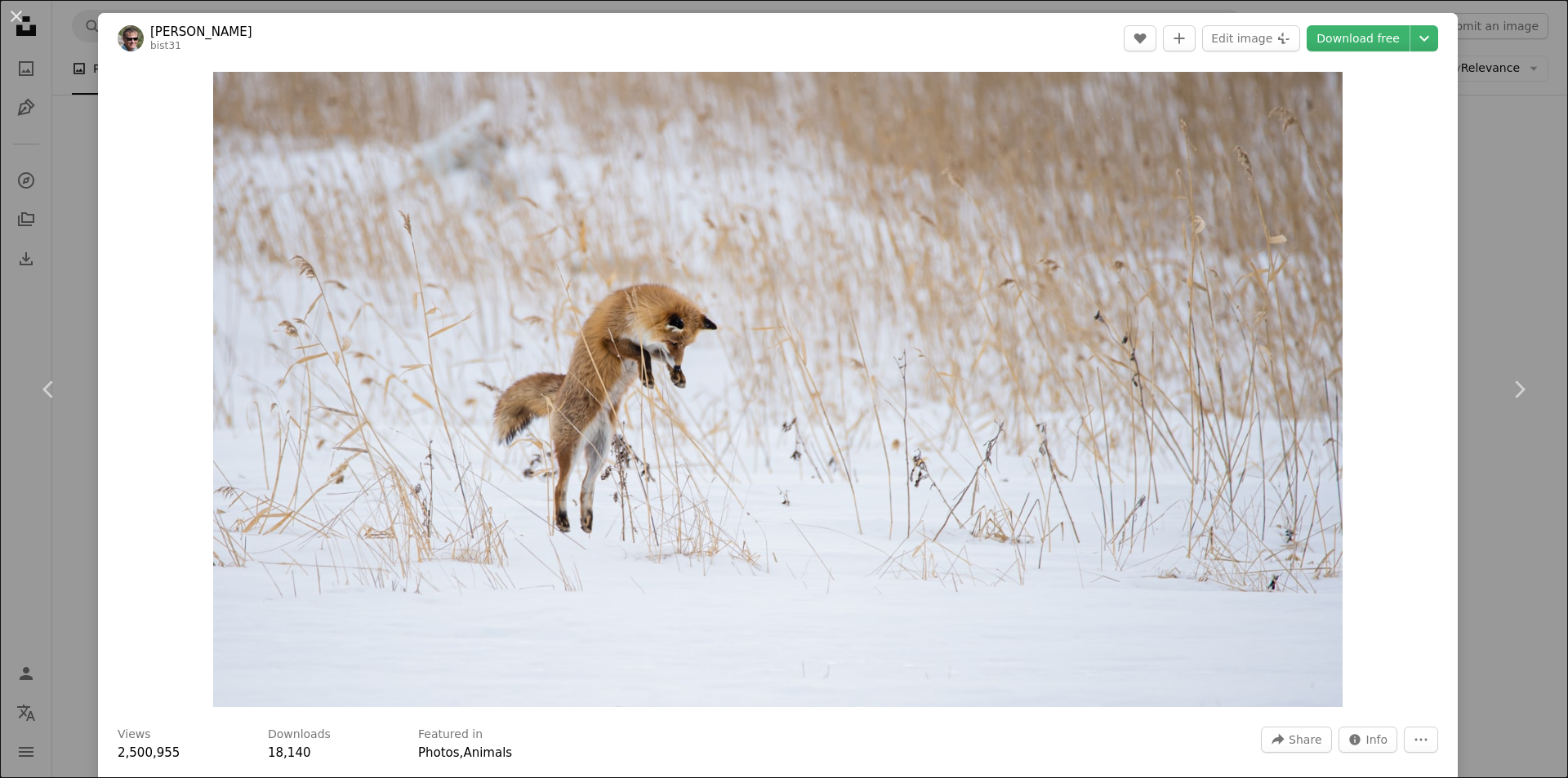
click at [1516, 275] on div "An X shape Chevron left Chevron right [PERSON_NAME] bist31 A heart A plus sign …" at bounding box center [784, 389] width 1568 height 778
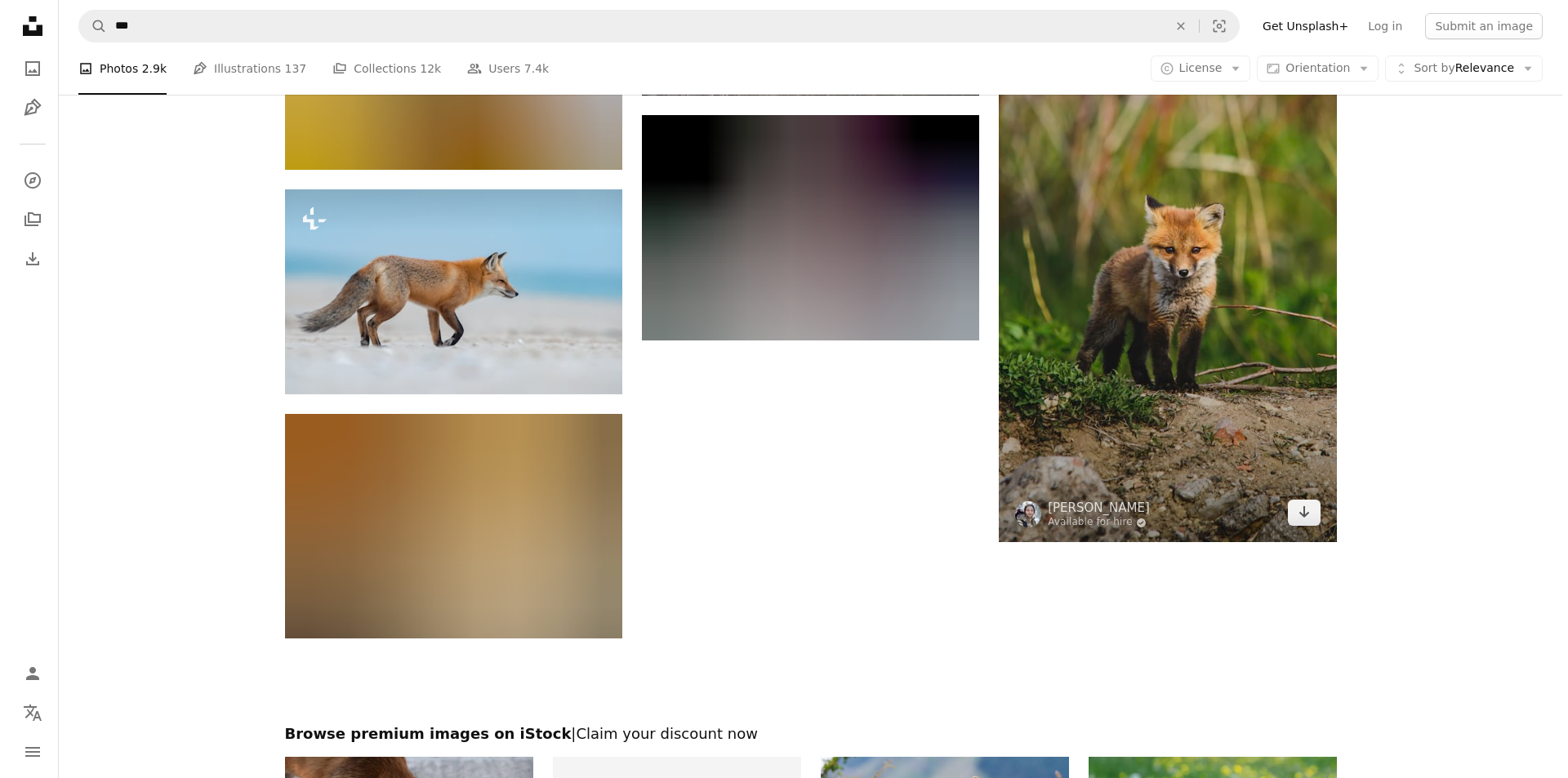
scroll to position [4244, 0]
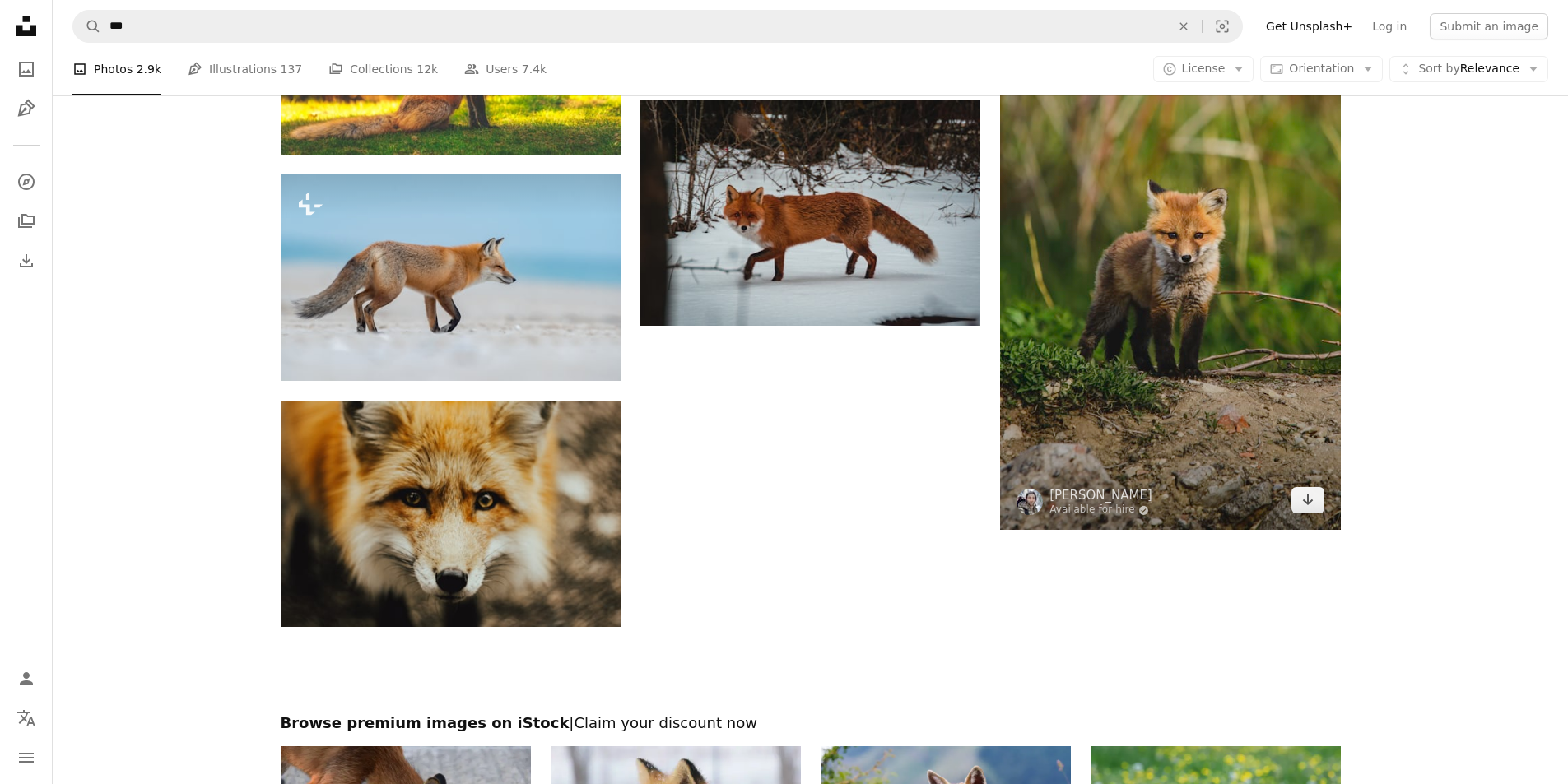
click at [1242, 314] on img at bounding box center [1171, 234] width 340 height 594
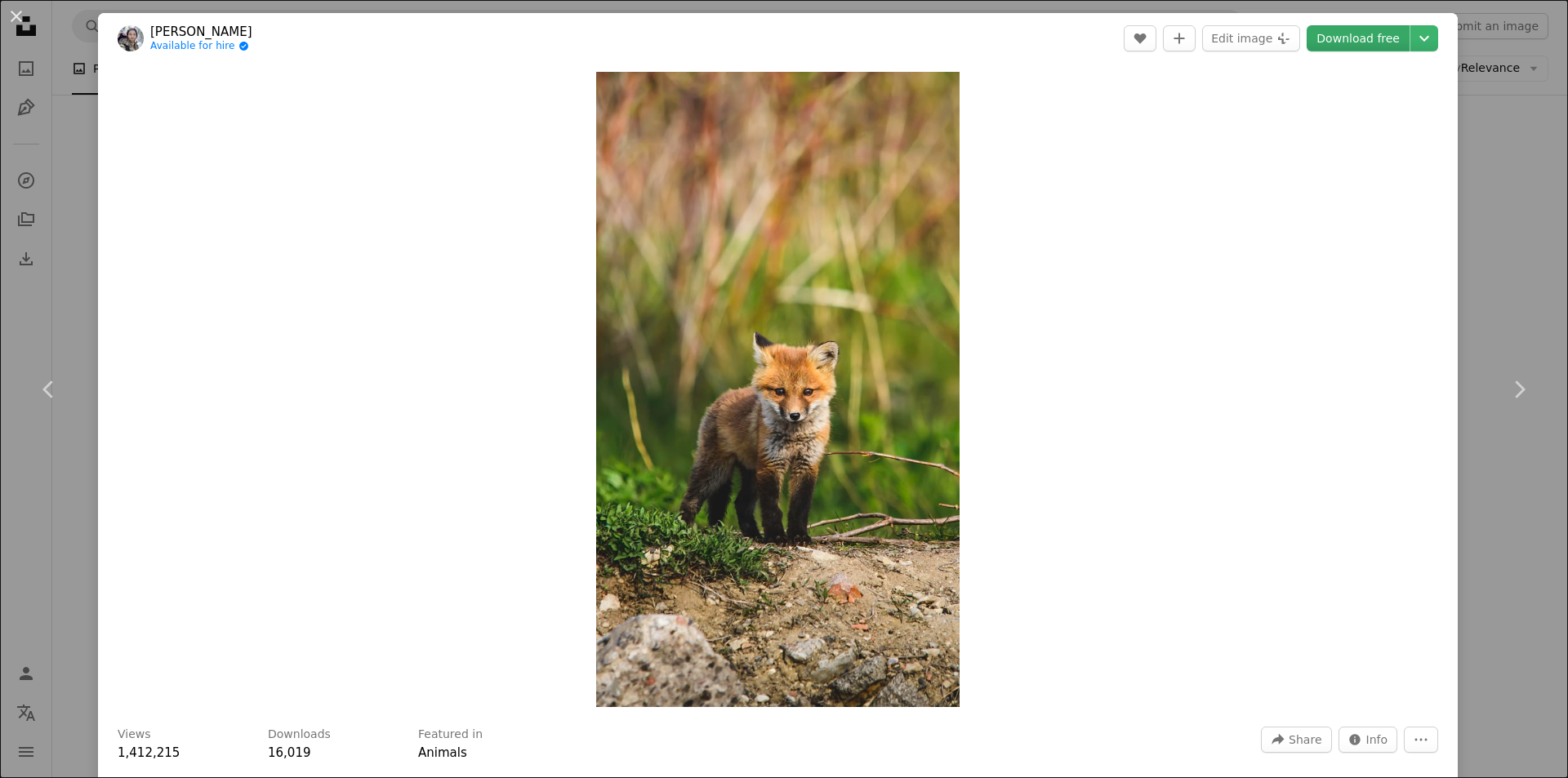
click at [1327, 41] on link "Download free" at bounding box center [1358, 39] width 103 height 27
